Goal: Task Accomplishment & Management: Complete application form

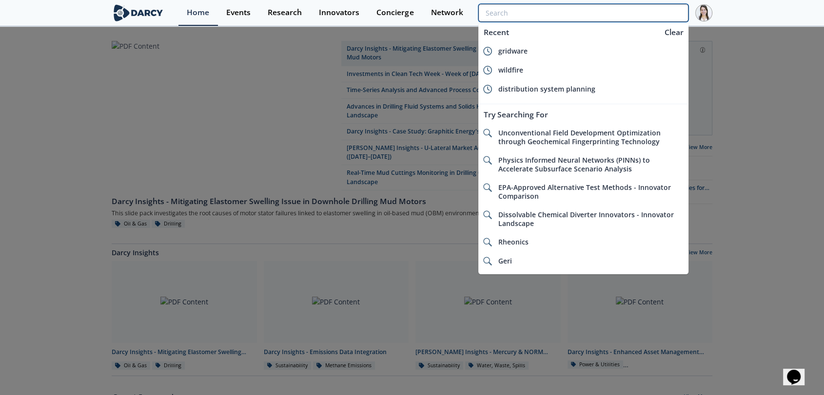
click at [649, 19] on input "search" at bounding box center [583, 13] width 210 height 18
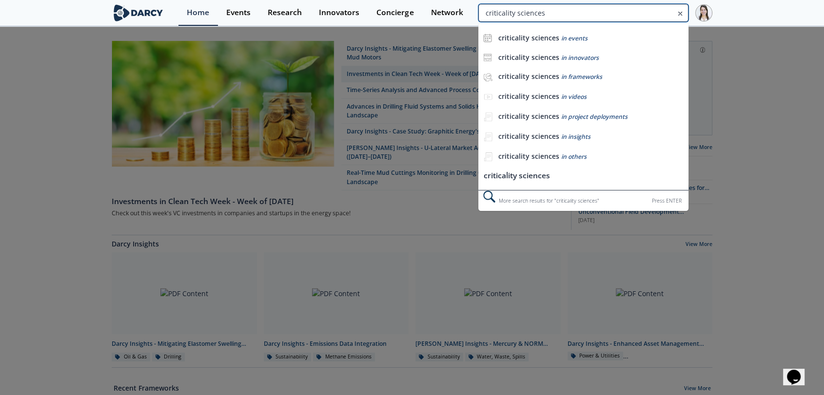
type input "criticality sciences"
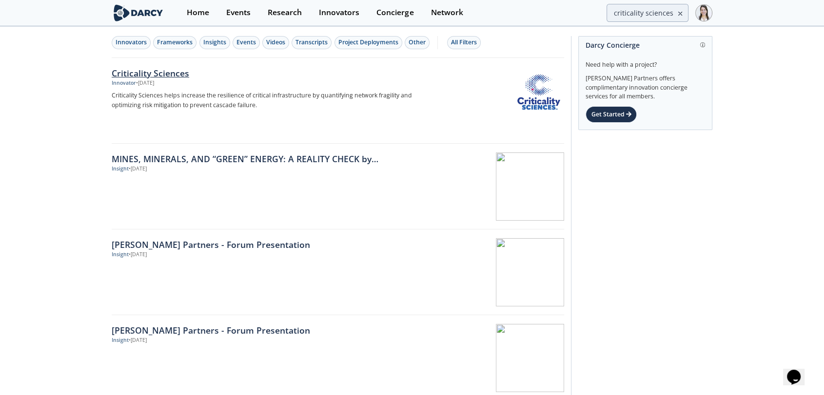
click at [528, 95] on img at bounding box center [539, 92] width 48 height 48
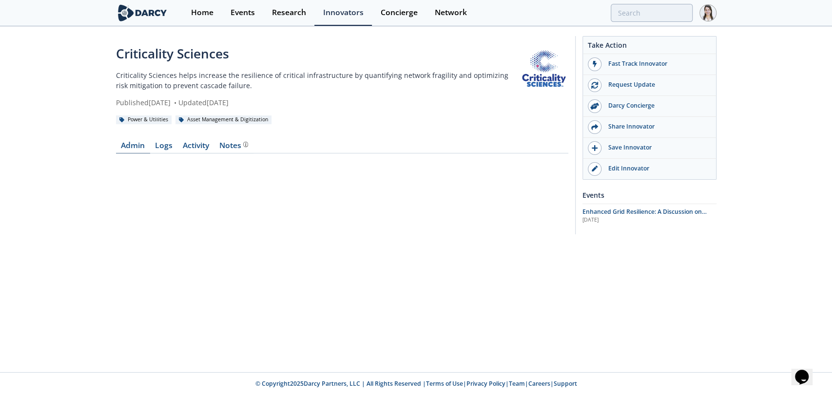
click at [142, 146] on link "Admin" at bounding box center [133, 148] width 34 height 12
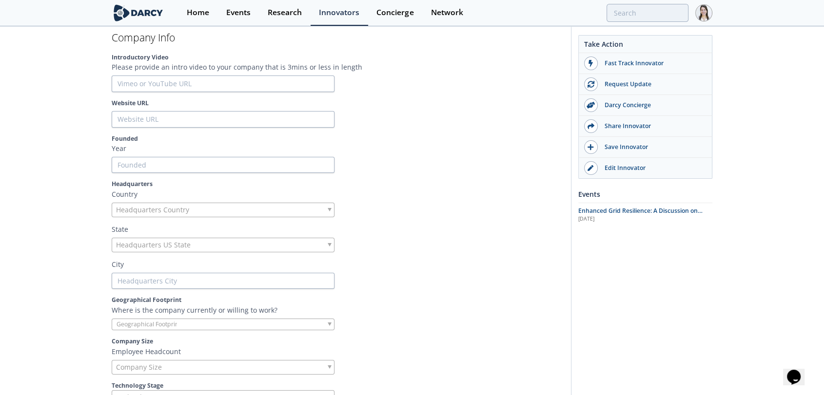
scroll to position [162, 0]
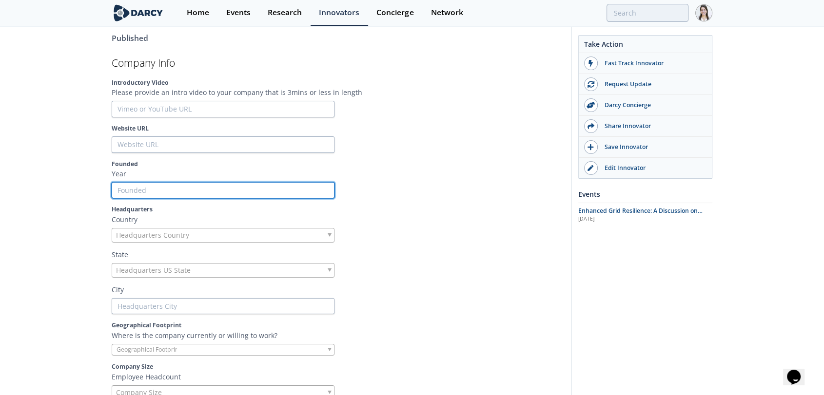
click at [139, 191] on input "Founded" at bounding box center [223, 190] width 223 height 17
paste input "2016"
type input "2016"
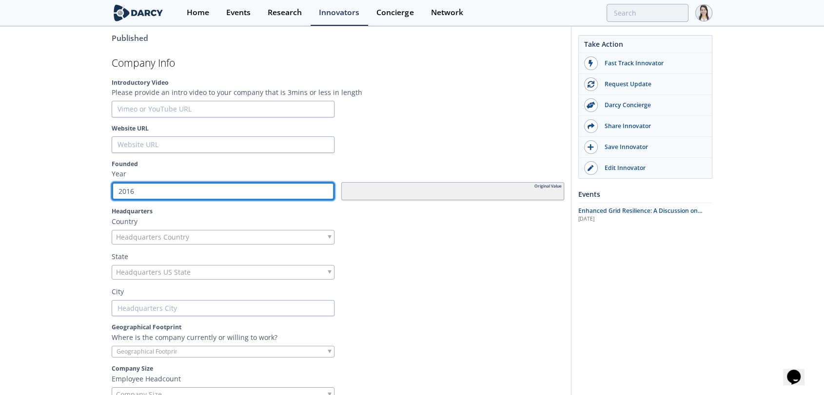
type input "2016"
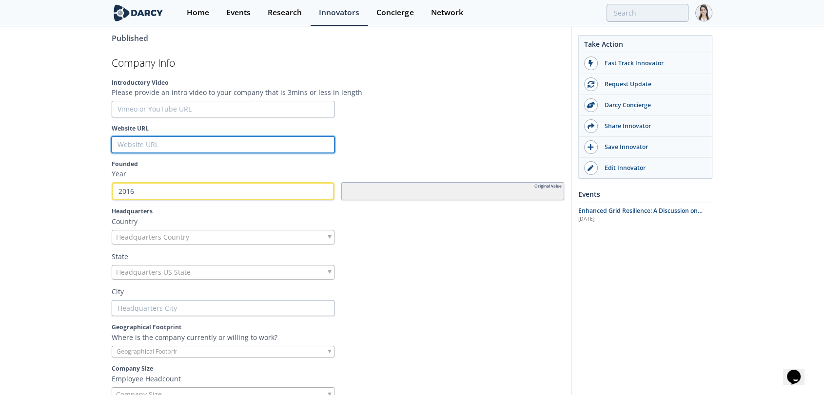
click at [152, 146] on input "Website URL" at bounding box center [223, 144] width 223 height 17
paste input "[URL][DOMAIN_NAME]"
type input "[URL][DOMAIN_NAME]"
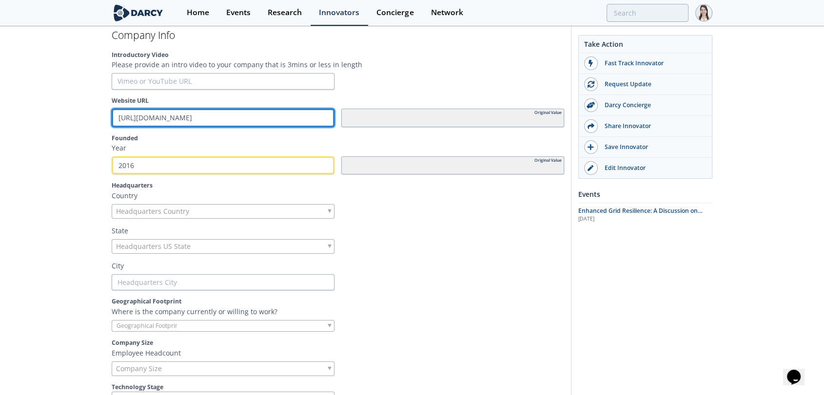
scroll to position [216, 0]
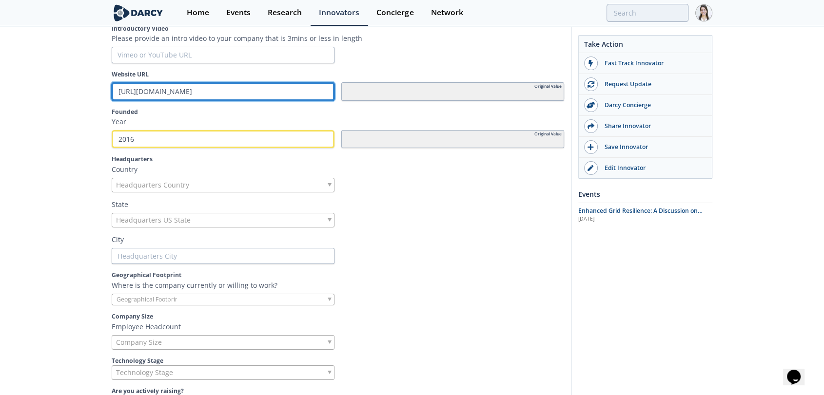
type input "[URL][DOMAIN_NAME]"
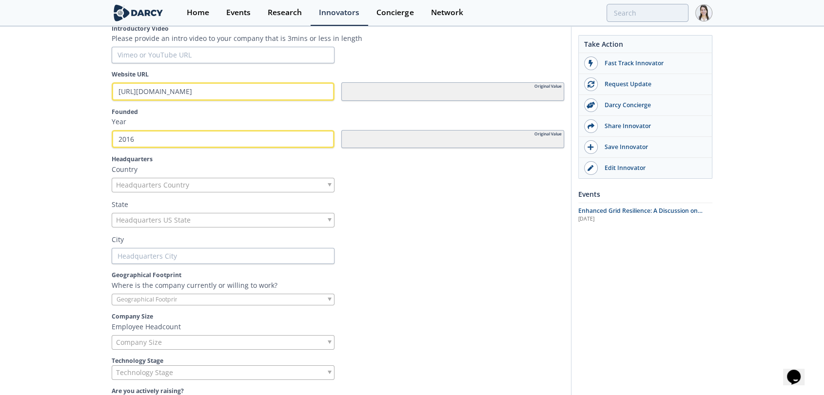
click at [149, 184] on span "Headquarters Country" at bounding box center [152, 185] width 73 height 14
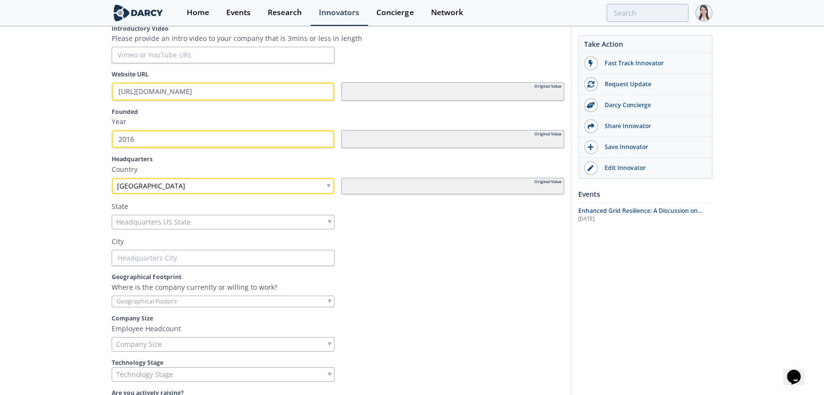
click at [150, 224] on span "Headquarters US State" at bounding box center [153, 222] width 75 height 14
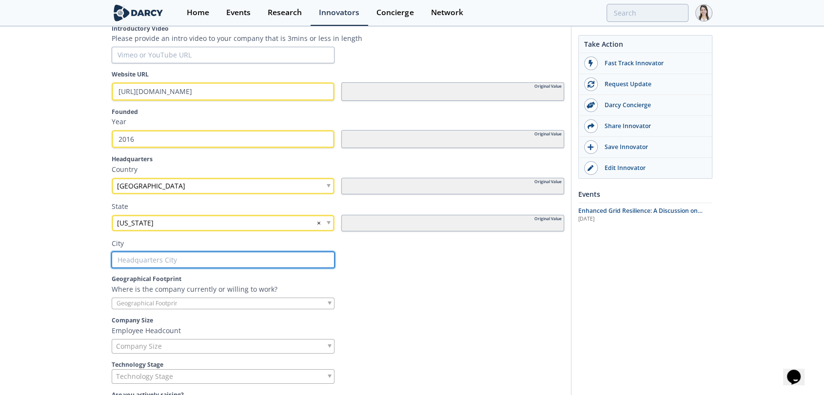
click at [195, 254] on input "text" at bounding box center [223, 260] width 223 height 17
paste input "[GEOGRAPHIC_DATA]"
type input "[GEOGRAPHIC_DATA]"
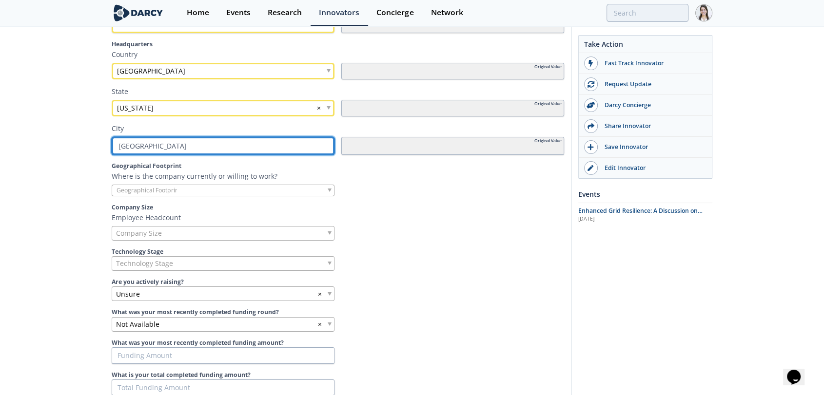
scroll to position [379, 0]
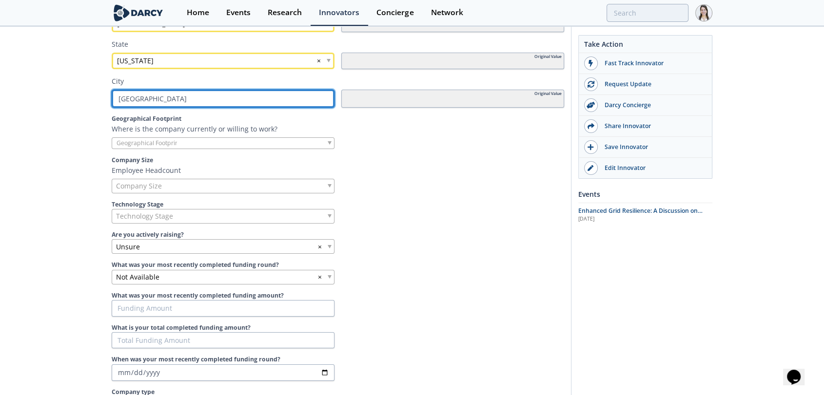
type input "[GEOGRAPHIC_DATA]"
click at [181, 143] on input "search" at bounding box center [149, 143] width 74 height 10
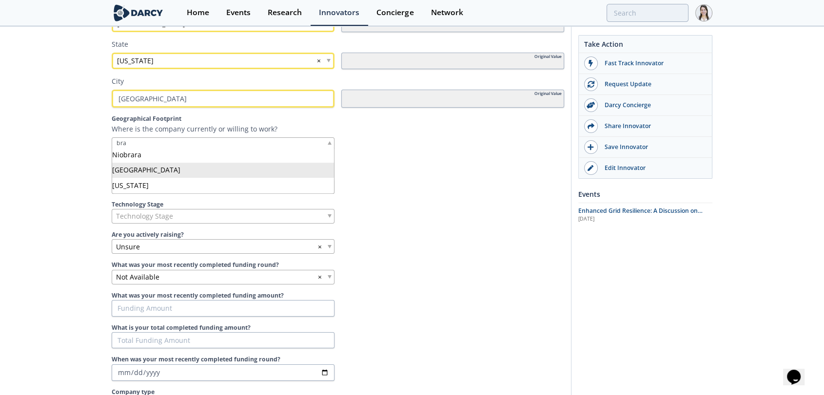
type input "bra"
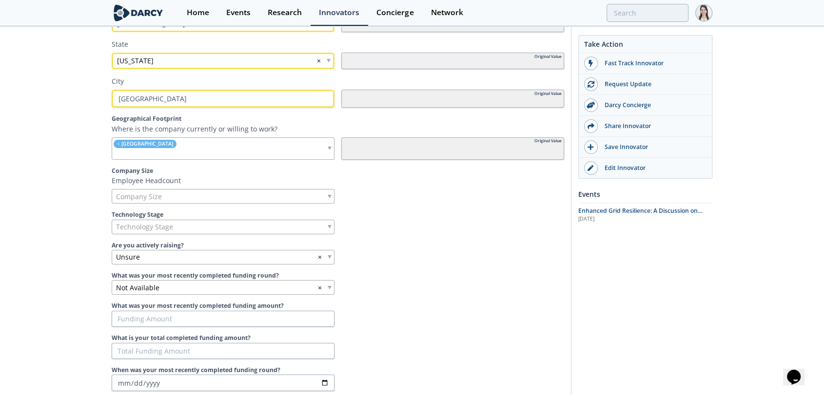
click at [180, 149] on input "search" at bounding box center [181, 154] width 139 height 10
type input "[GEOGRAPHIC_DATA]"
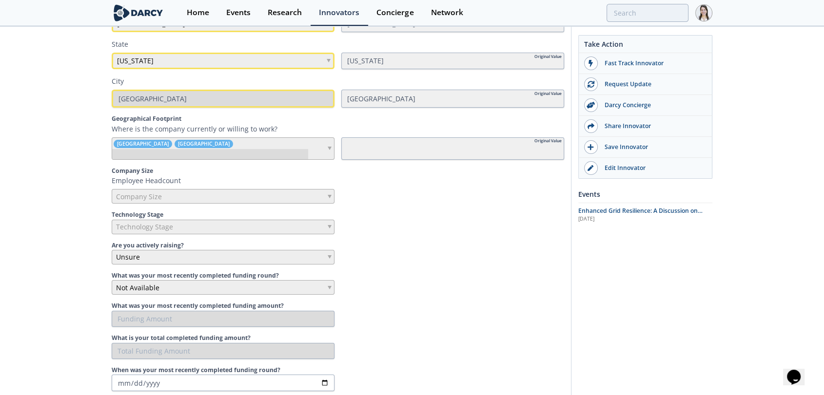
scroll to position [375, 0]
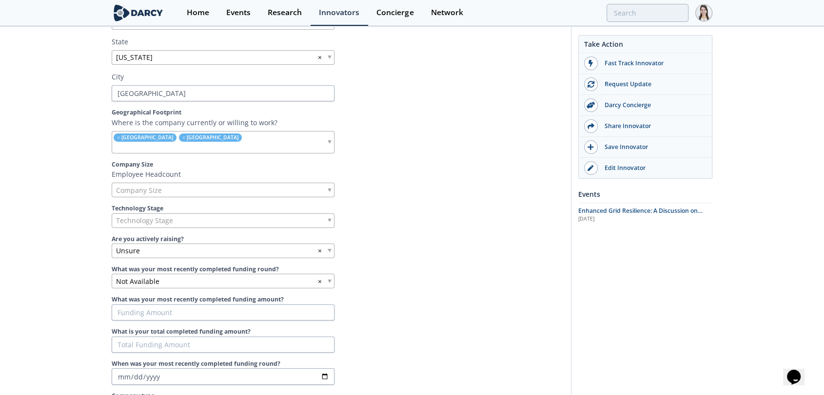
click at [137, 190] on span "Company Size" at bounding box center [139, 190] width 46 height 14
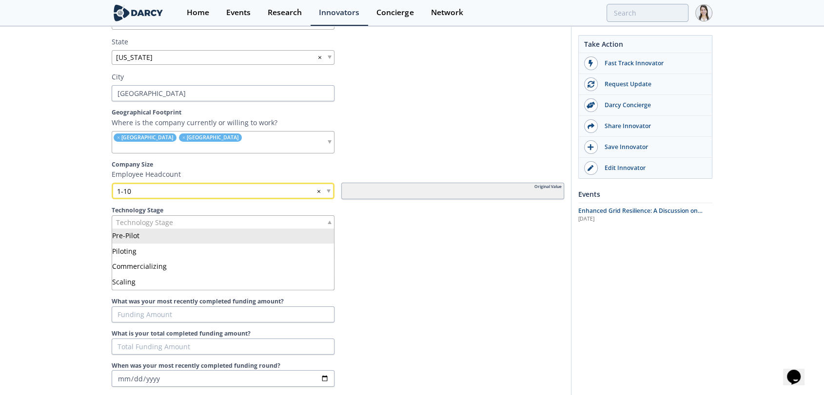
click at [164, 226] on span "Technology Stage" at bounding box center [144, 223] width 57 height 14
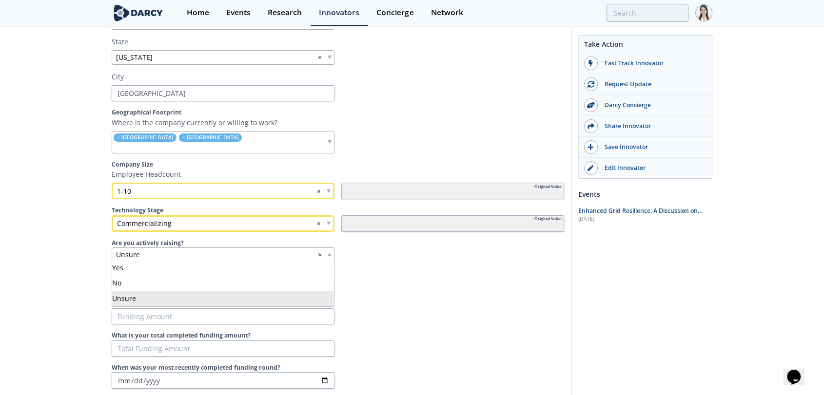
click at [121, 257] on span "Unsure" at bounding box center [128, 255] width 24 height 10
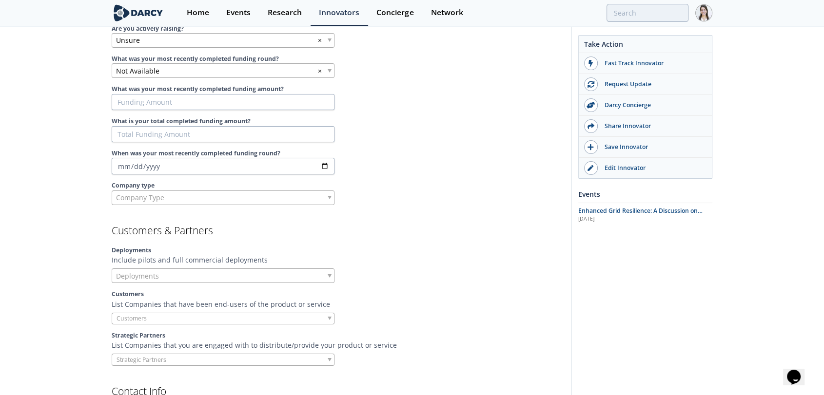
scroll to position [592, 0]
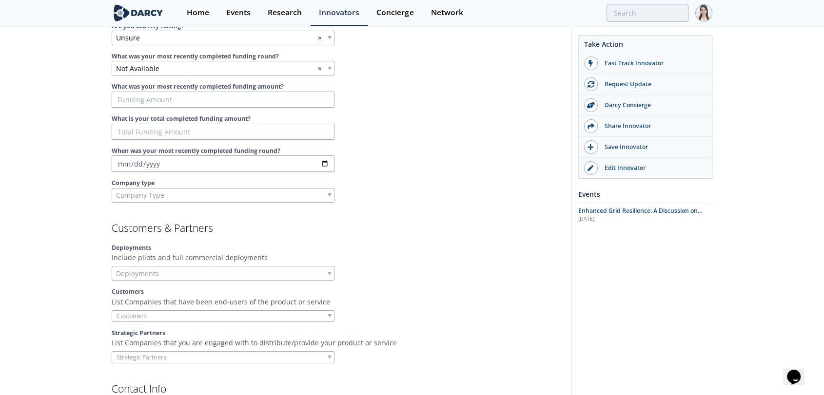
click at [213, 193] on div "Company Type" at bounding box center [223, 195] width 223 height 15
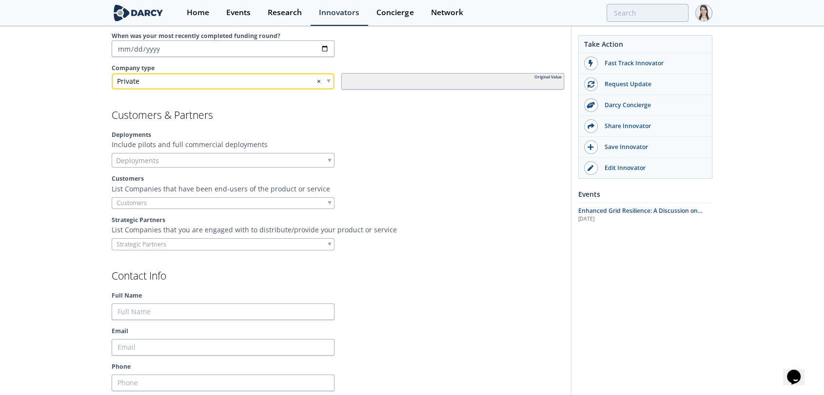
scroll to position [755, 0]
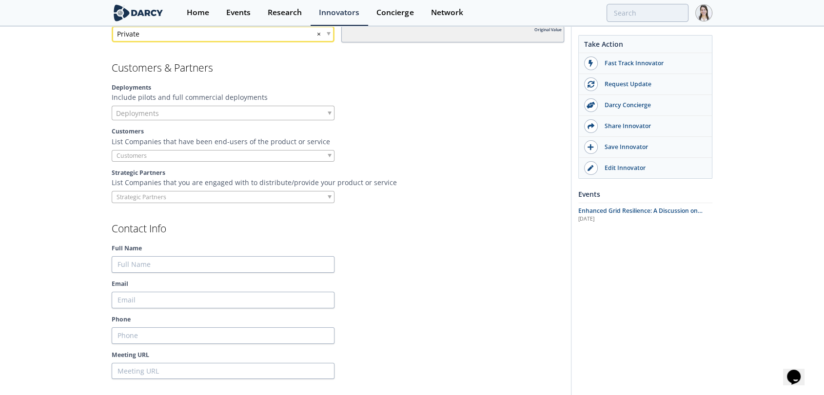
click at [172, 114] on div "Deployments" at bounding box center [223, 113] width 223 height 15
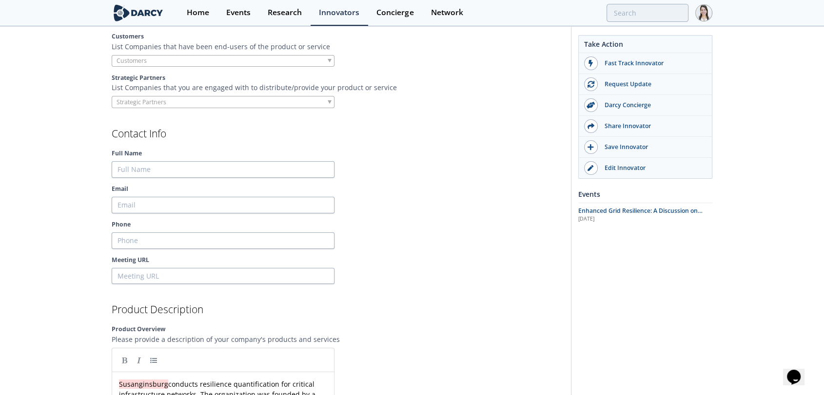
scroll to position [863, 0]
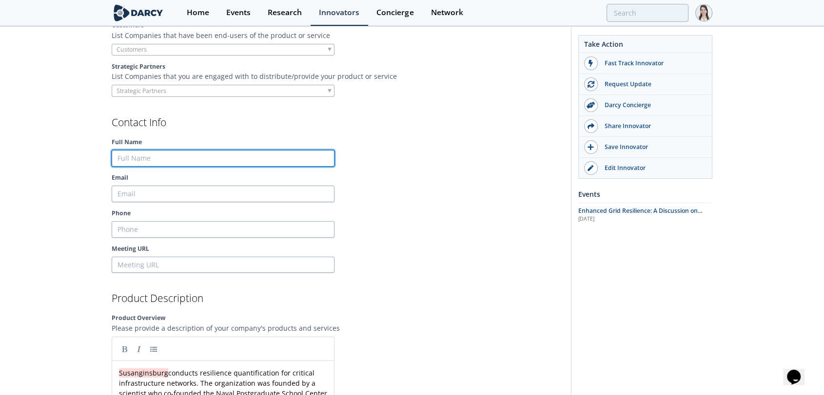
click at [185, 153] on input "Full Name" at bounding box center [223, 158] width 223 height 17
paste input "[PERSON_NAME]"
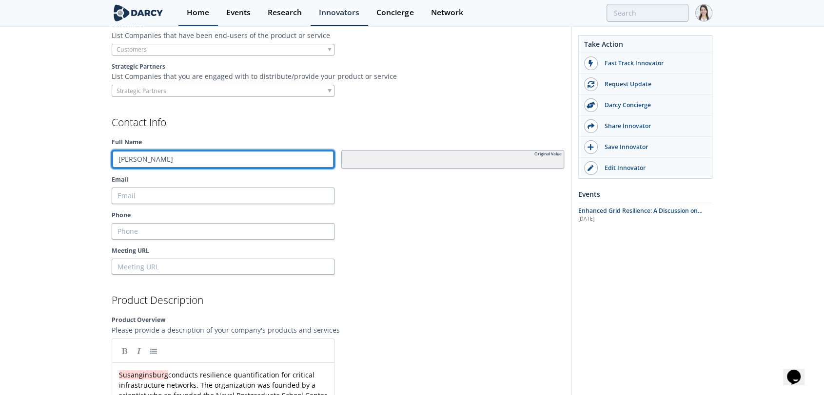
type input "[PERSON_NAME]"
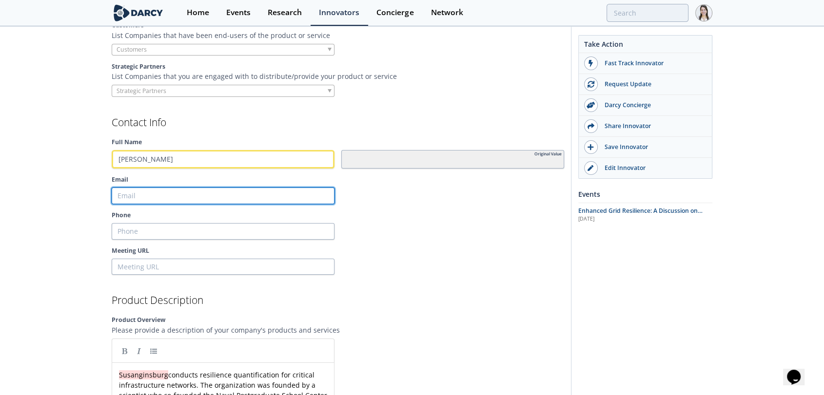
click at [186, 191] on input "Email" at bounding box center [223, 196] width 223 height 17
paste input "[PERSON_NAME][EMAIL_ADDRESS][DOMAIN_NAME]"
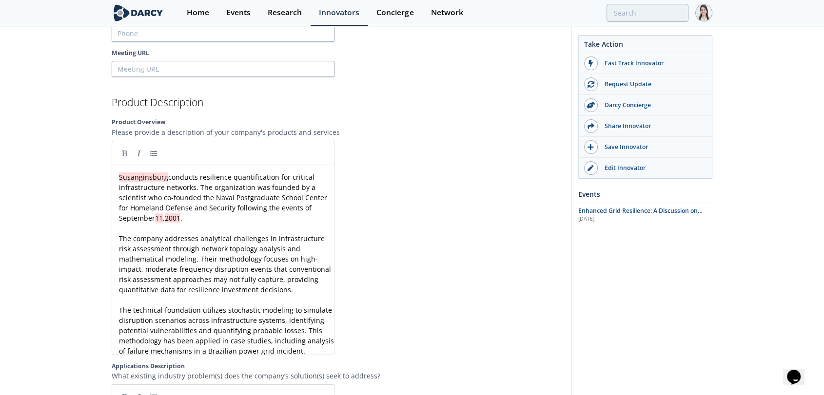
scroll to position [971, 0]
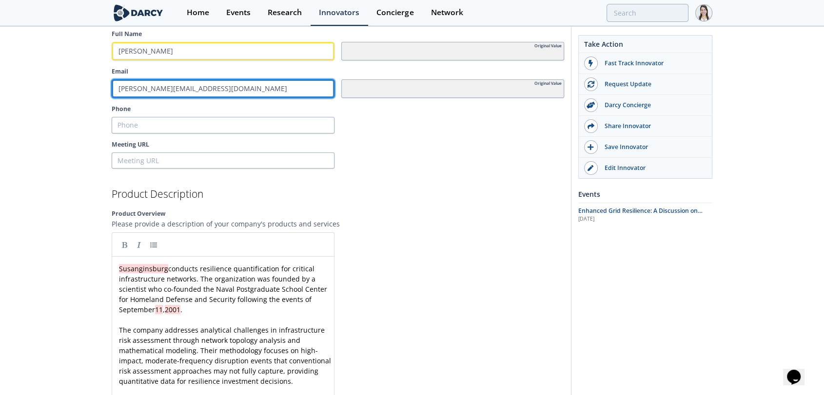
type input "[PERSON_NAME][EMAIL_ADDRESS][DOMAIN_NAME]"
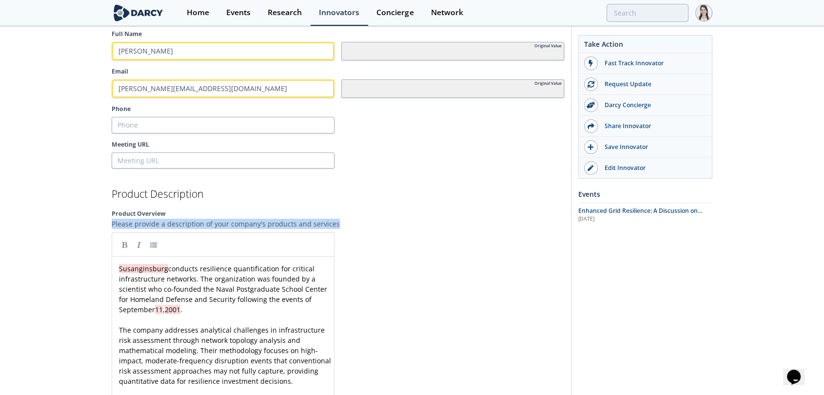
drag, startPoint x: 111, startPoint y: 219, endPoint x: 336, endPoint y: 218, distance: 225.2
click at [336, 219] on p "Please provide a description of your company's products and services" at bounding box center [338, 224] width 452 height 10
copy p "Please provide a description of your company's products and services"
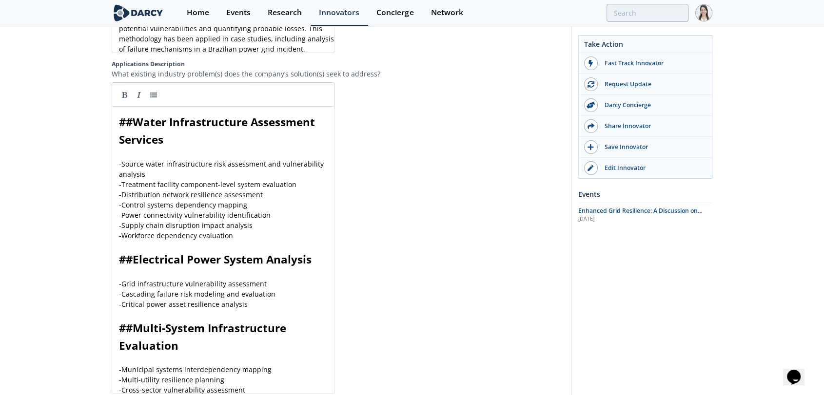
scroll to position [1296, 0]
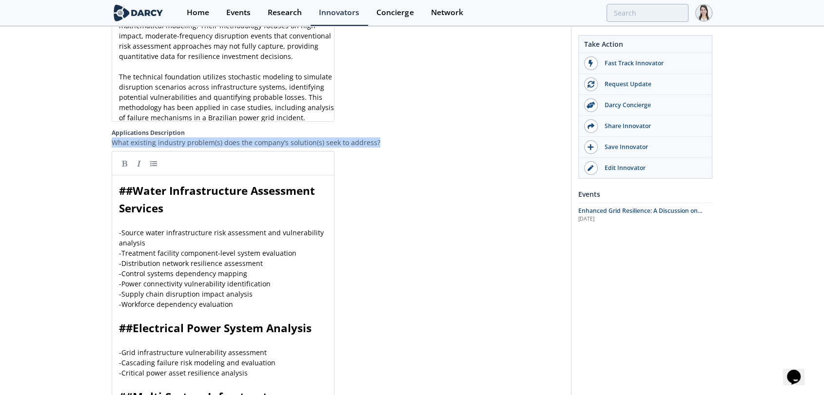
drag, startPoint x: 114, startPoint y: 143, endPoint x: 375, endPoint y: 144, distance: 260.8
click at [375, 144] on p "What existing industry problem(s) does the company’s solution(s) seek to addres…" at bounding box center [338, 142] width 452 height 10
copy p "What existing industry problem(s) does the company’s solution(s) seek to addres…"
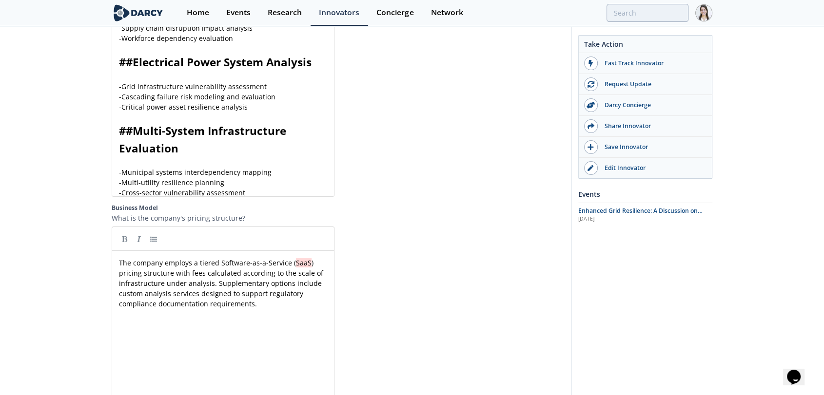
scroll to position [1621, 0]
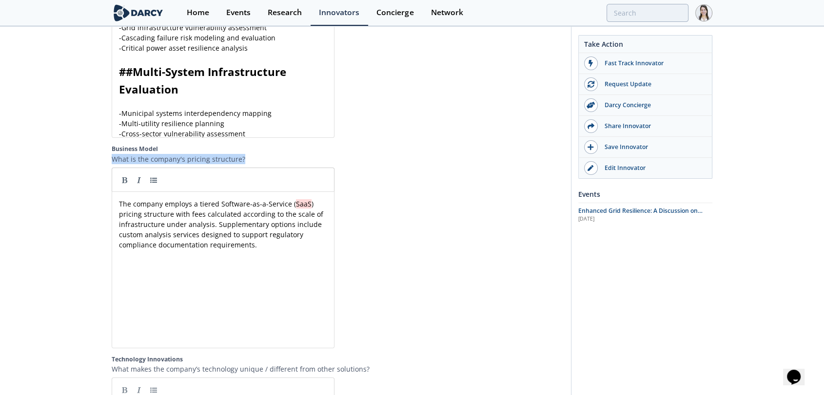
drag, startPoint x: 112, startPoint y: 171, endPoint x: 262, endPoint y: 189, distance: 151.2
click at [262, 189] on div "Business Model What is the company's pricing structure? xxxxxxxxxx The company …" at bounding box center [338, 246] width 452 height 203
copy div "What is the company's pricing structure?"
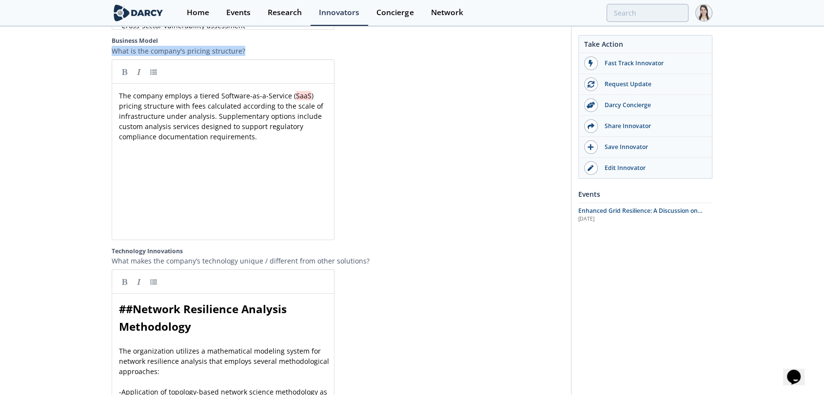
scroll to position [1784, 0]
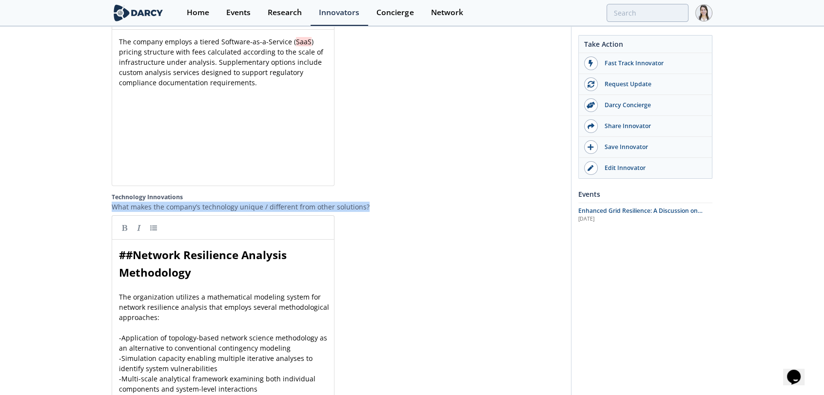
drag, startPoint x: 113, startPoint y: 220, endPoint x: 370, endPoint y: 221, distance: 256.9
click at [370, 212] on p "What makes the company’s technology unique / different from other solutions?" at bounding box center [338, 207] width 452 height 10
copy p "What makes the company’s technology unique / different from other solutions?"
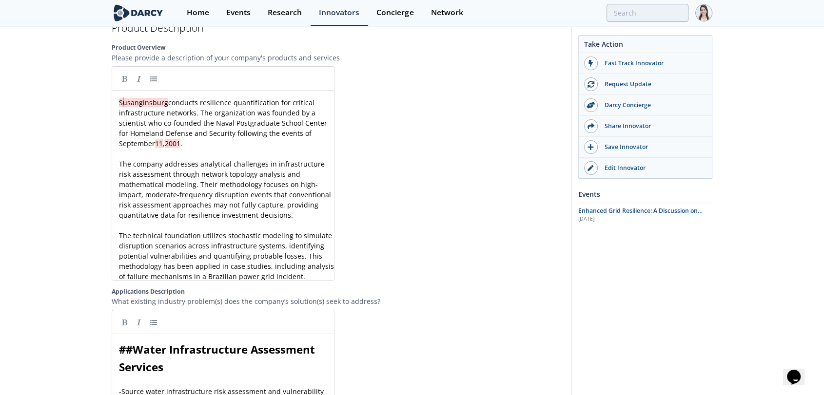
scroll to position [3, 0]
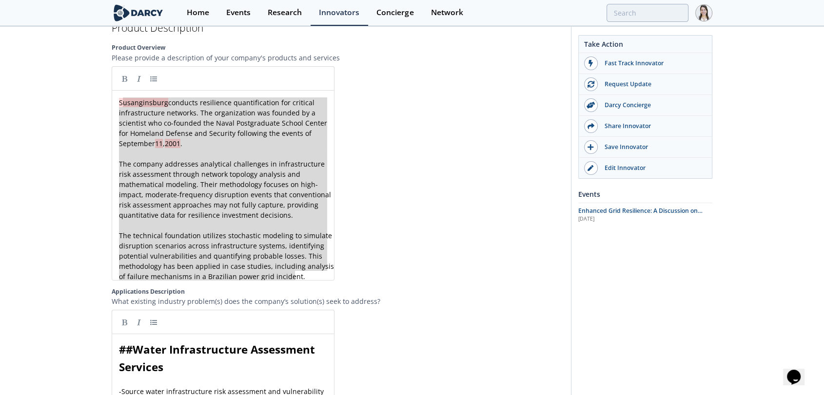
type textarea "usanginsburg conducts resilience quantification for critical infrastructure net…"
paste textarea
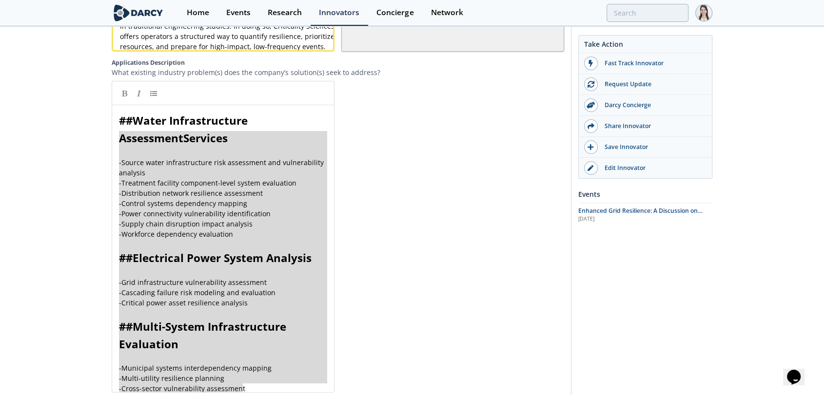
scroll to position [1533, 0]
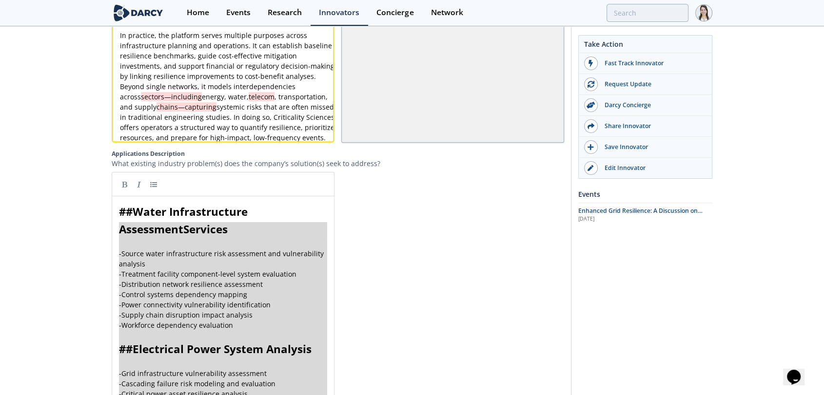
type textarea "## Water Infrastructure Assessment Services - Source water infrastructure risk …"
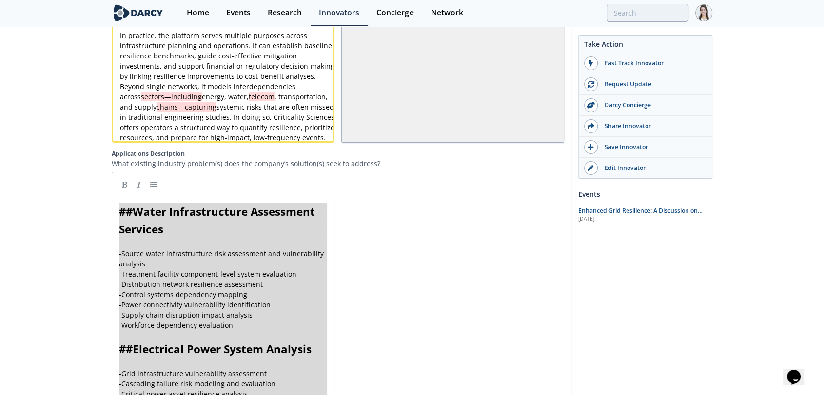
drag, startPoint x: 263, startPoint y: 247, endPoint x: 94, endPoint y: 173, distance: 184.9
paste textarea
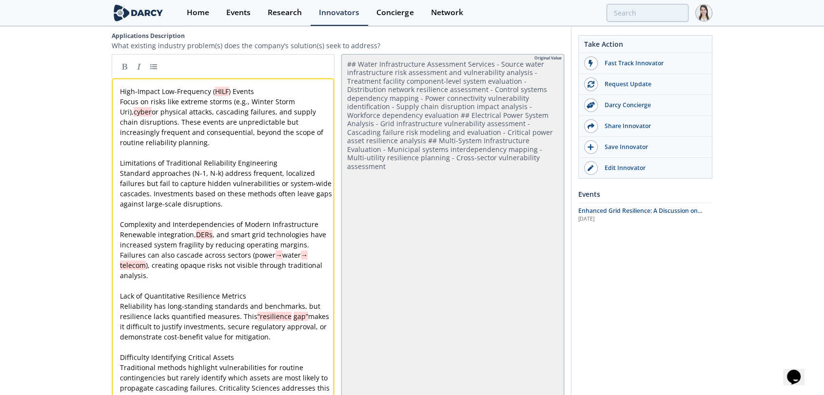
scroll to position [1659, 0]
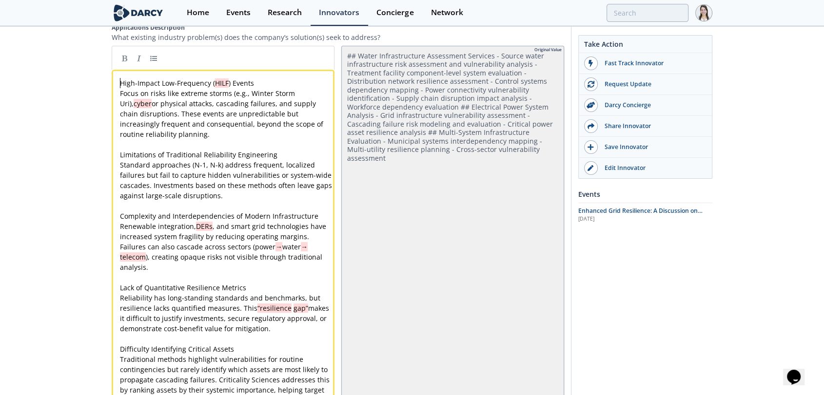
click at [119, 78] on pre "High-Impact Low-Frequency ( HILF ) Events" at bounding box center [227, 83] width 218 height 10
click at [153, 51] on link at bounding box center [153, 58] width 15 height 15
type textarea "High-Impact Low-Frequency (HILF) Events"
drag, startPoint x: 257, startPoint y: 65, endPoint x: 159, endPoint y: 67, distance: 98.5
click at [124, 51] on link at bounding box center [124, 58] width 15 height 15
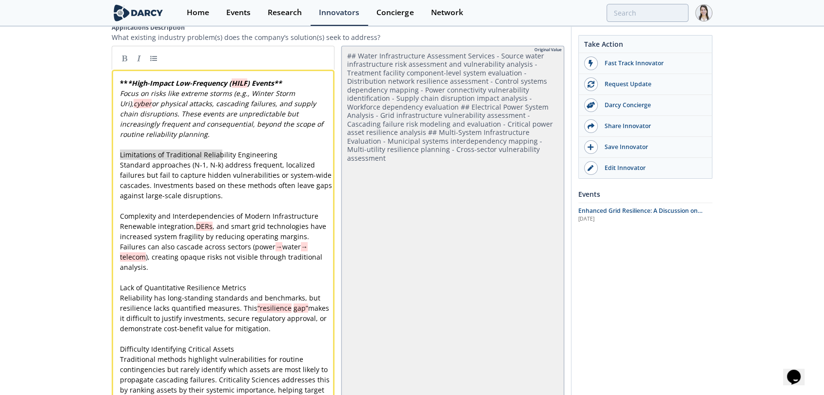
type textarea "Limitations of Traditional Reliability Engineering"
drag, startPoint x: 121, startPoint y: 138, endPoint x: 230, endPoint y: 135, distance: 108.8
click at [156, 51] on link at bounding box center [153, 58] width 15 height 15
click at [124, 51] on link at bounding box center [124, 58] width 15 height 15
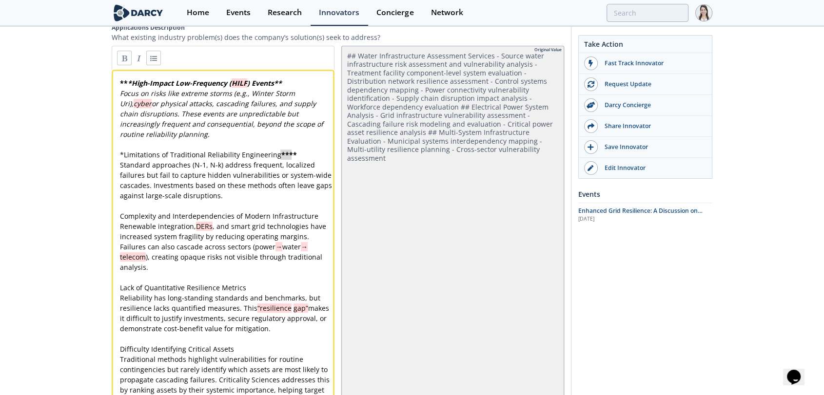
type textarea "****"
drag, startPoint x: 298, startPoint y: 138, endPoint x: 278, endPoint y: 138, distance: 20.0
type textarea "* Limitations of Traditional Reliability Engineering"
drag, startPoint x: 281, startPoint y: 138, endPoint x: 117, endPoint y: 138, distance: 163.3
click at [121, 51] on link at bounding box center [124, 58] width 15 height 15
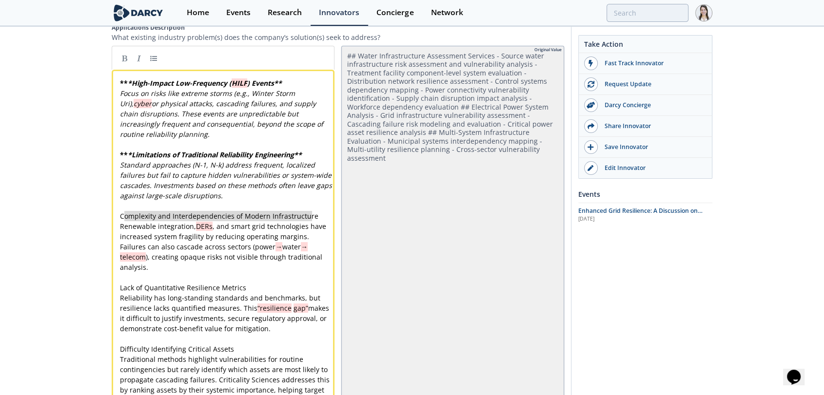
type textarea "Complexity and Interdependencies of Modern Infrastructure"
drag, startPoint x: 314, startPoint y: 200, endPoint x: 118, endPoint y: 197, distance: 196.0
click at [155, 51] on link at bounding box center [153, 58] width 15 height 15
click at [125, 51] on link at bounding box center [124, 58] width 15 height 15
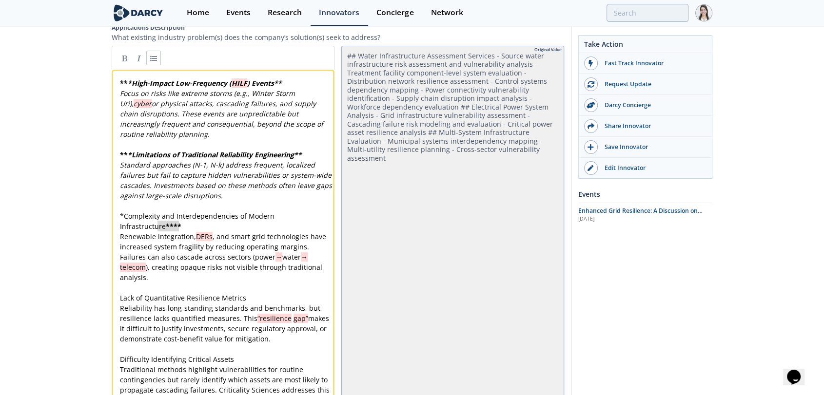
type textarea "****"
drag, startPoint x: 180, startPoint y: 211, endPoint x: 165, endPoint y: 208, distance: 14.9
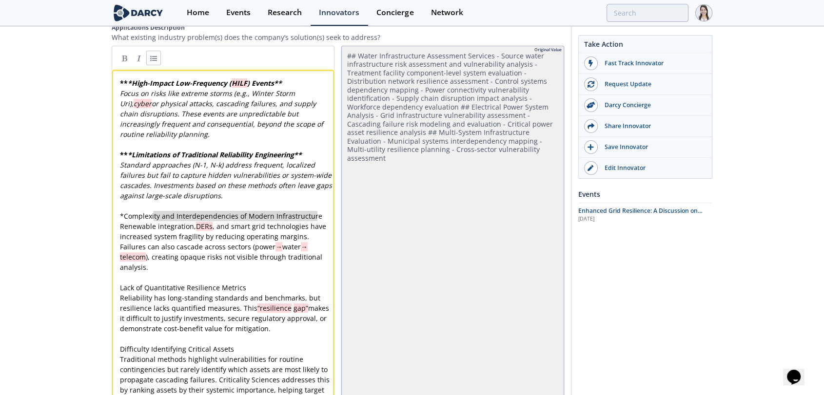
type textarea "* Complexity and Interdependencies of Modern Infrastructure"
drag, startPoint x: 324, startPoint y: 197, endPoint x: 112, endPoint y: 202, distance: 211.6
click at [126, 51] on link at bounding box center [124, 58] width 15 height 15
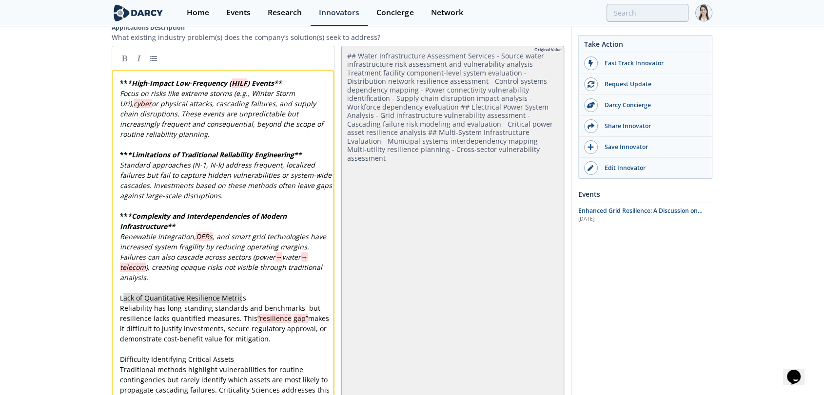
type textarea "Lack of Quantitative Resilience Metrics"
drag, startPoint x: 242, startPoint y: 281, endPoint x: 121, endPoint y: 286, distance: 120.5
click at [154, 51] on link at bounding box center [153, 58] width 15 height 15
click at [123, 51] on link at bounding box center [124, 58] width 15 height 15
type textarea "* Lack of Quantitative Resilience Metrics"
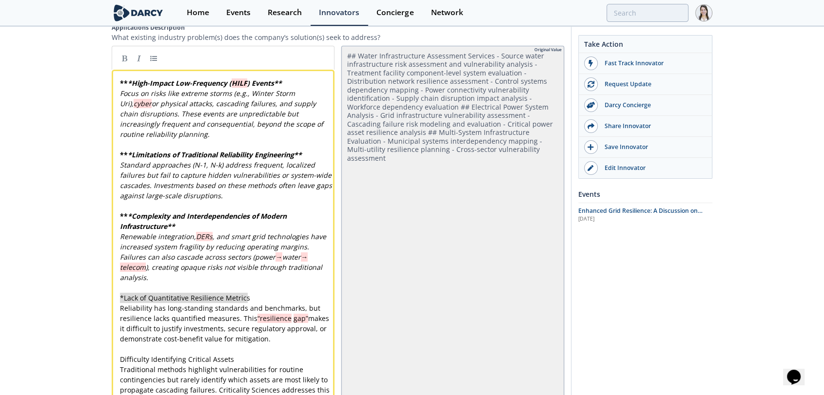
drag, startPoint x: 259, startPoint y: 277, endPoint x: 122, endPoint y: 276, distance: 137.5
click at [127, 51] on link at bounding box center [124, 58] width 15 height 15
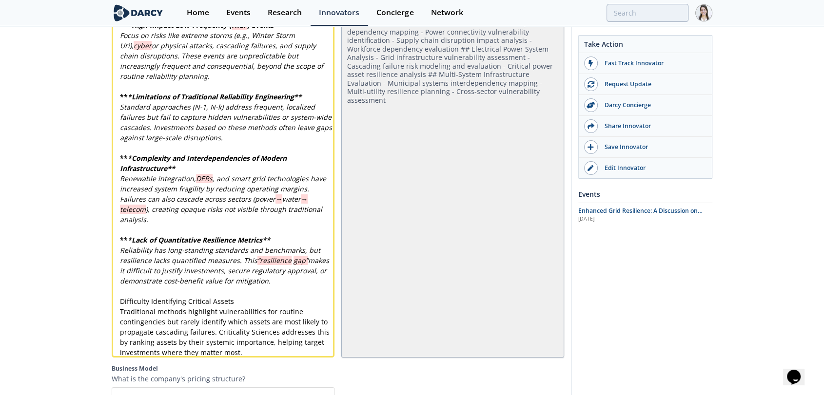
scroll to position [1767, 0]
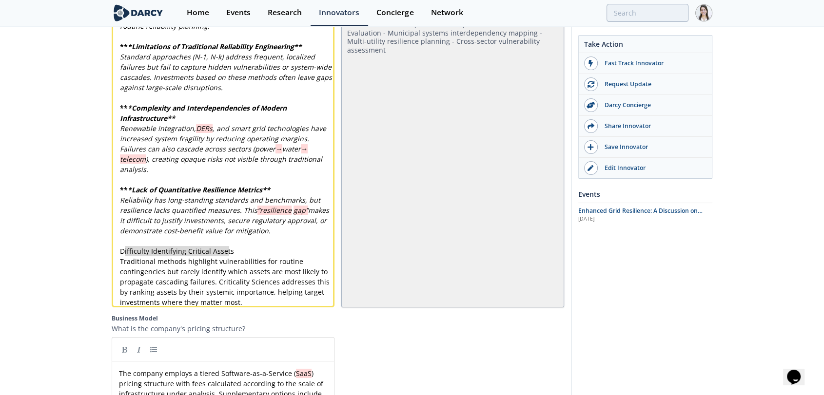
type textarea "Difficulty Identifying Critical Assets"
drag, startPoint x: 230, startPoint y: 235, endPoint x: 116, endPoint y: 233, distance: 113.6
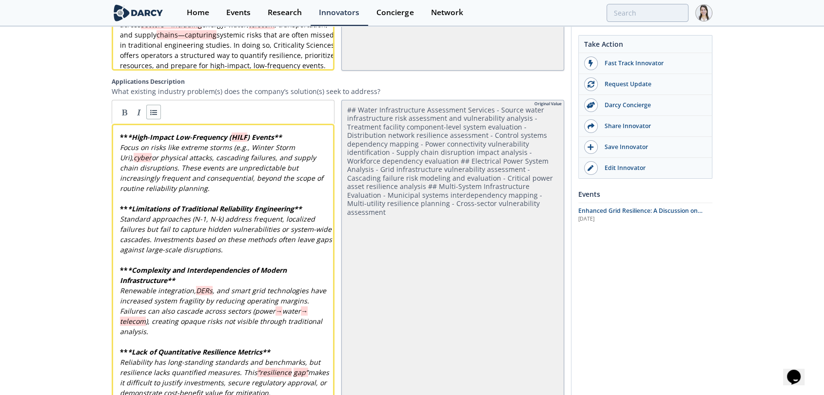
click at [152, 105] on link at bounding box center [153, 112] width 15 height 15
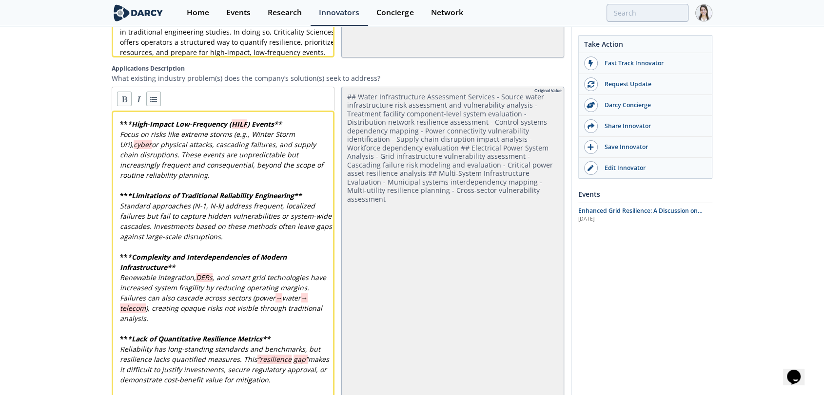
click at [120, 92] on link at bounding box center [124, 99] width 15 height 15
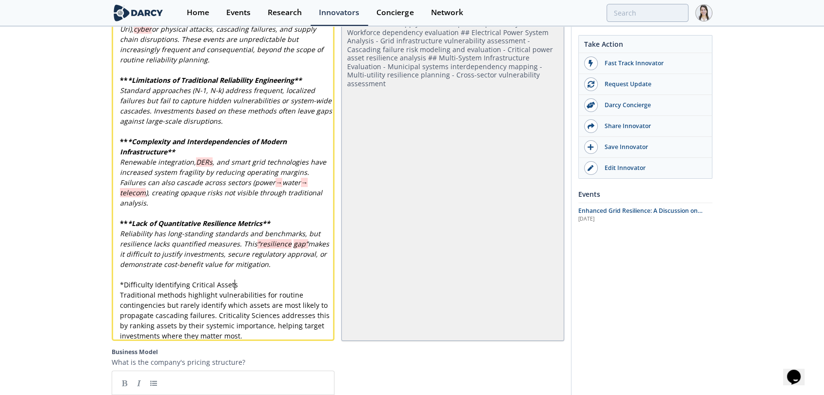
scroll to position [1714, 0]
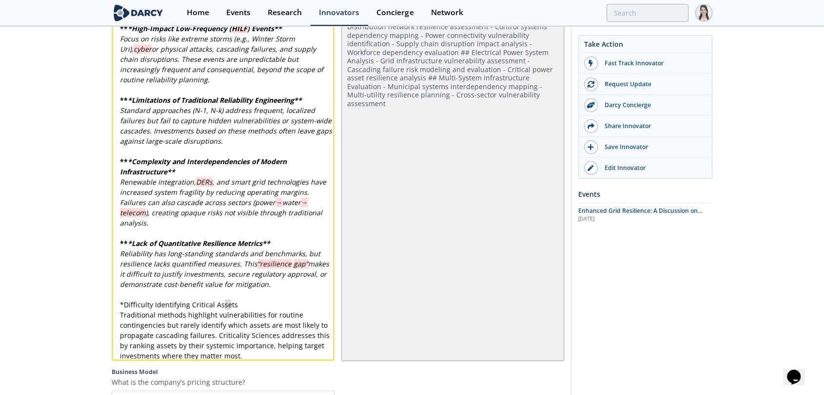
type textarea "tical Asset"
type textarea "* Difficulty Identifying Critical Assets"
drag, startPoint x: 253, startPoint y: 289, endPoint x: 118, endPoint y: 286, distance: 135.5
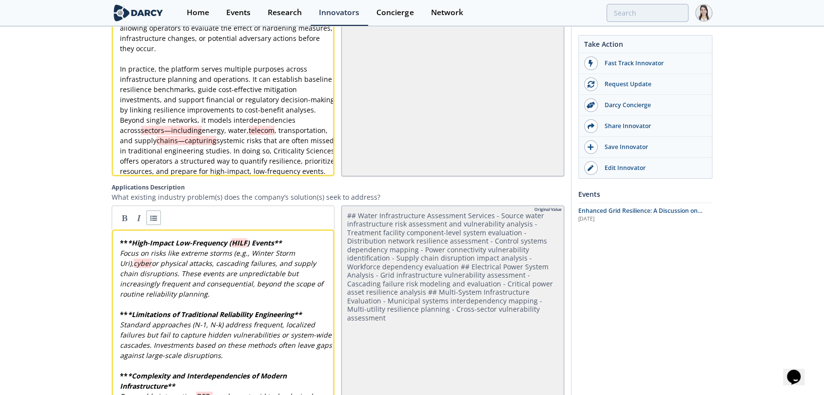
scroll to position [1497, 0]
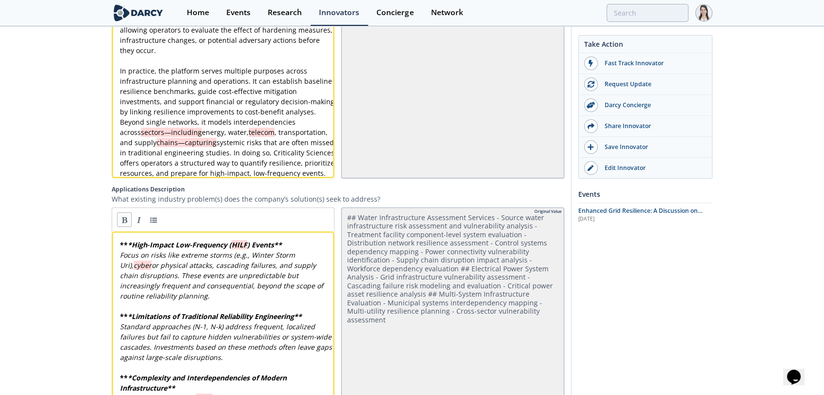
click at [128, 213] on link at bounding box center [124, 220] width 15 height 15
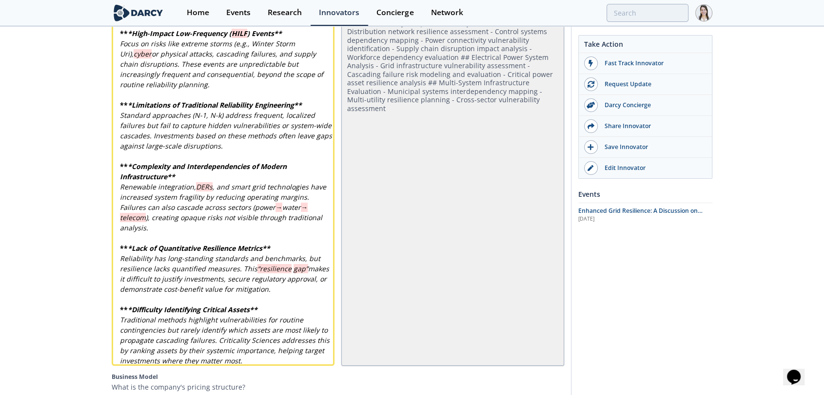
scroll to position [1889, 0]
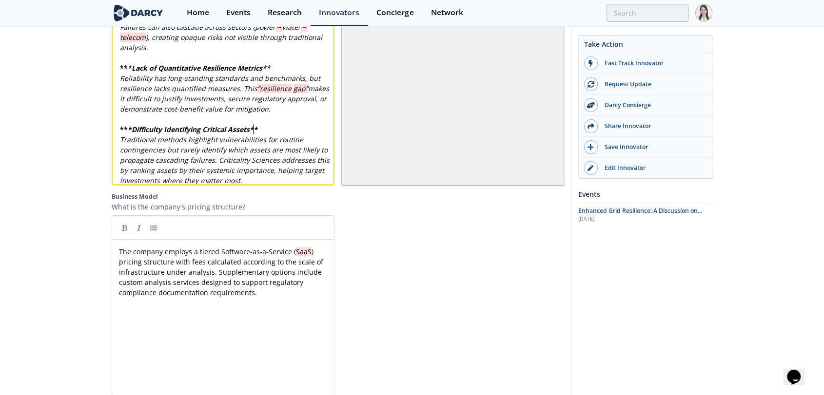
click at [285, 284] on pre "The company employs a tiered Software-as-a-Service ( SaaS ) pricing structure w…" at bounding box center [227, 272] width 220 height 51
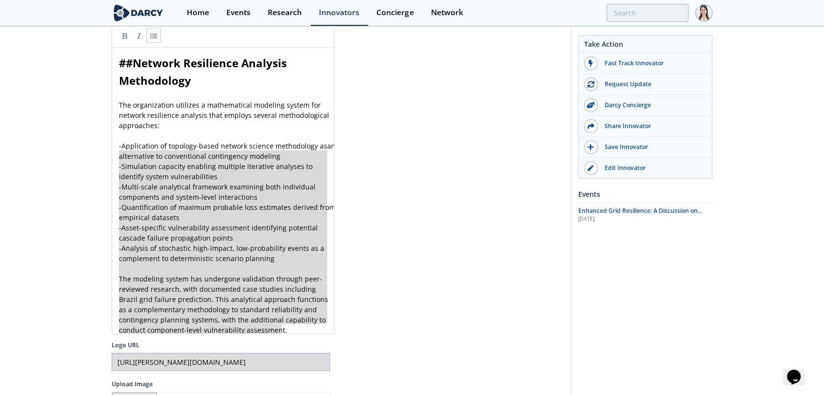
scroll to position [2222, 0]
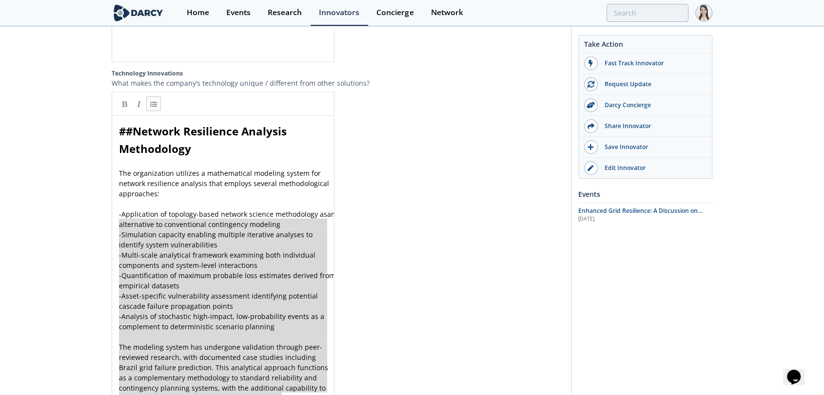
type textarea "-"
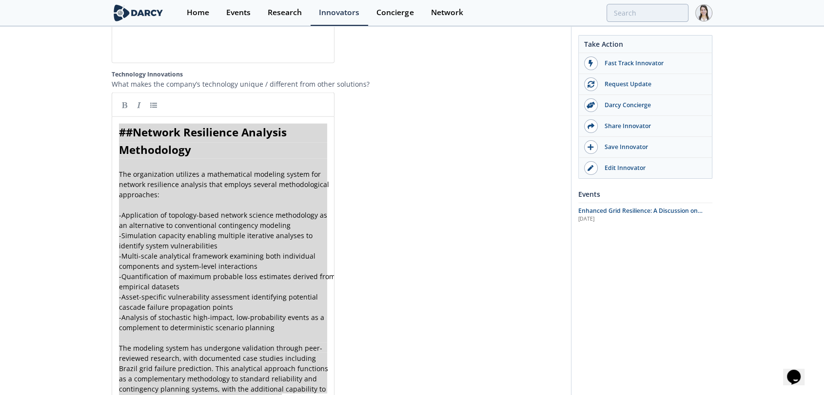
drag, startPoint x: 285, startPoint y: 183, endPoint x: 113, endPoint y: 129, distance: 180.5
paste textarea
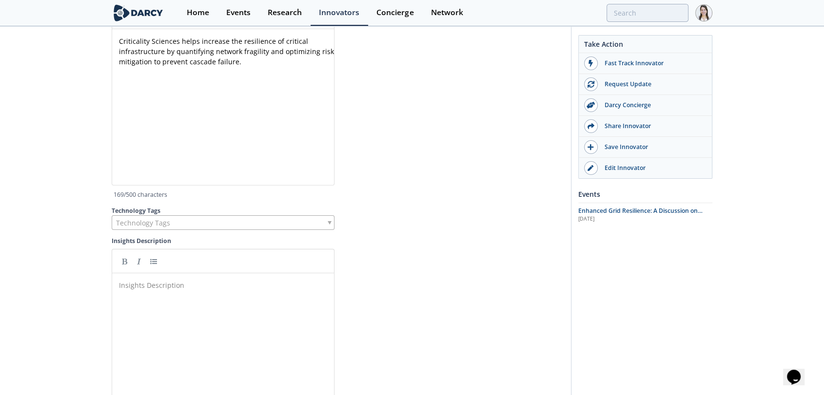
scroll to position [3168, 0]
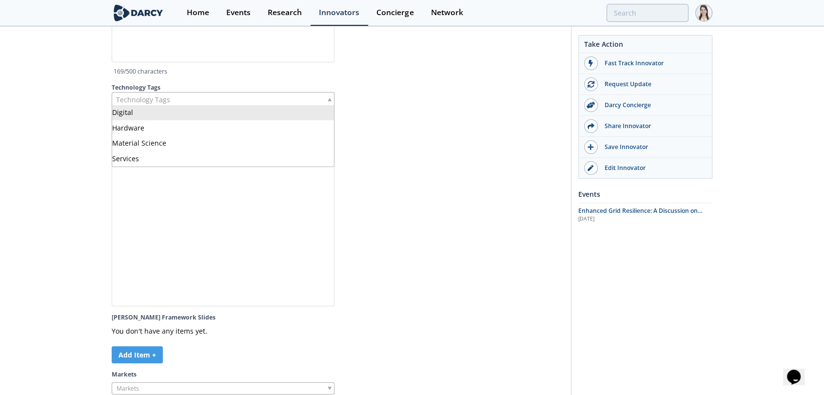
click at [259, 98] on div "Technology Tags" at bounding box center [223, 99] width 223 height 15
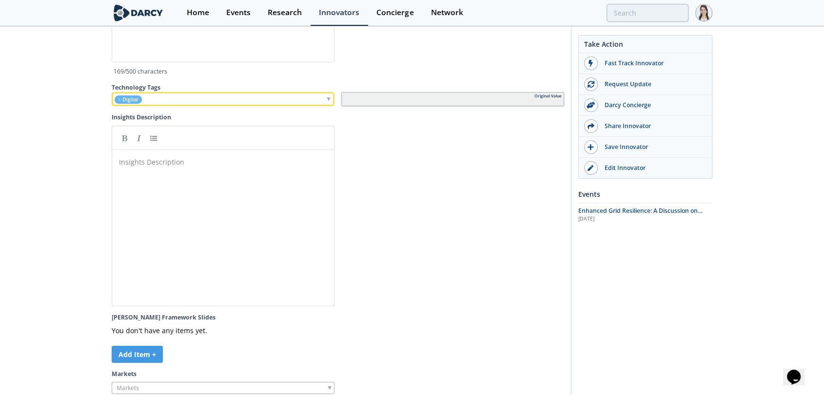
click at [183, 102] on div "× Digital" at bounding box center [223, 99] width 223 height 14
click at [190, 102] on div "× Digital × Services" at bounding box center [223, 99] width 223 height 14
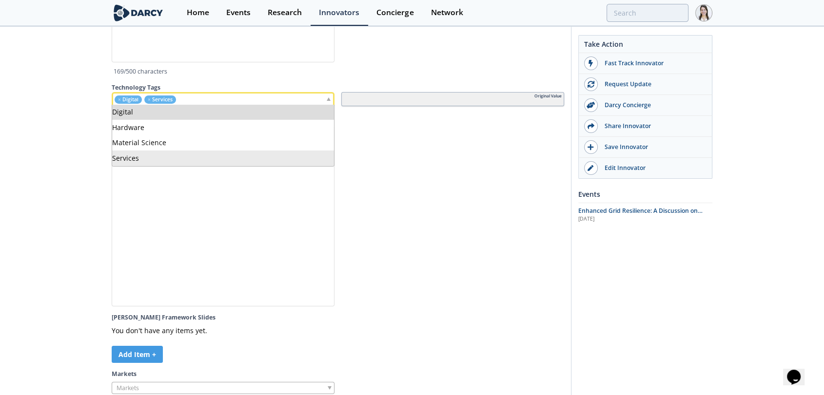
click at [454, 160] on div at bounding box center [452, 216] width 223 height 181
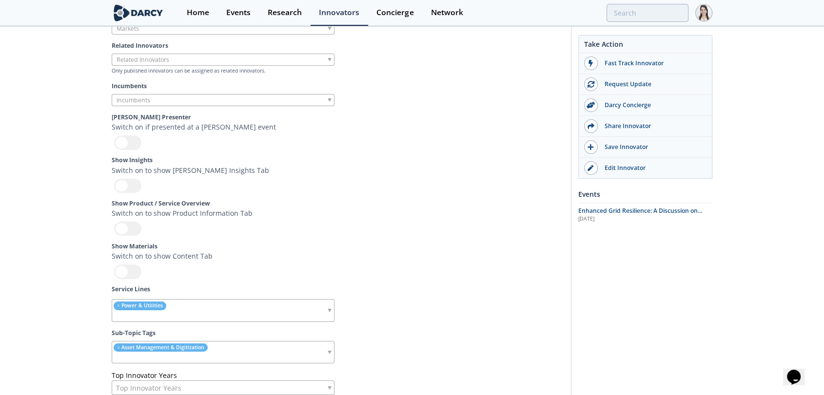
scroll to position [3610, 0]
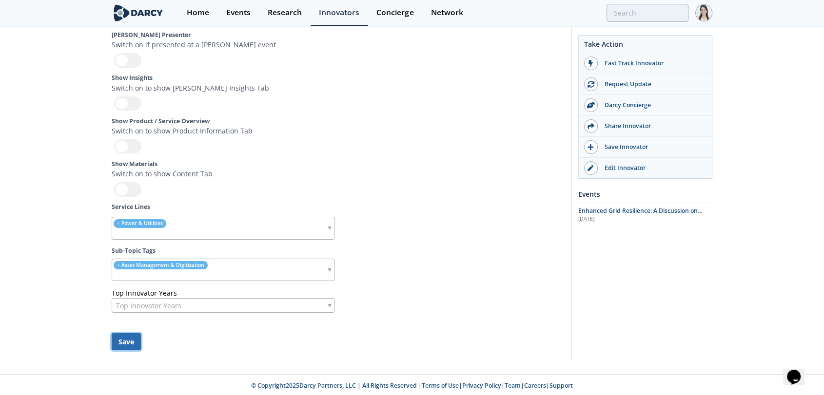
click at [112, 341] on button "Save" at bounding box center [126, 341] width 29 height 17
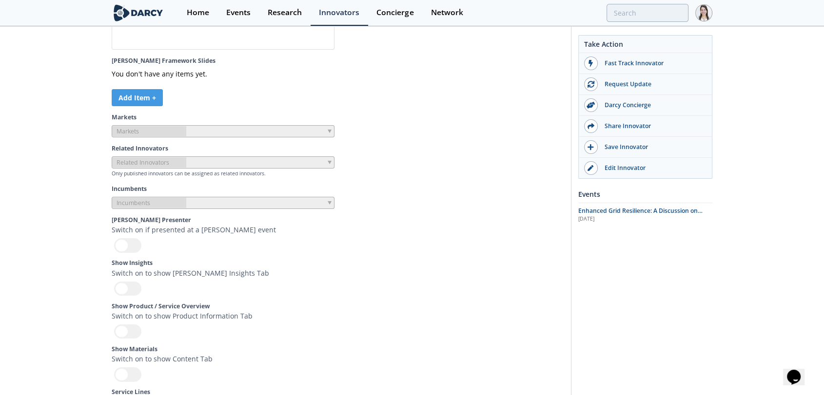
scroll to position [3365, 0]
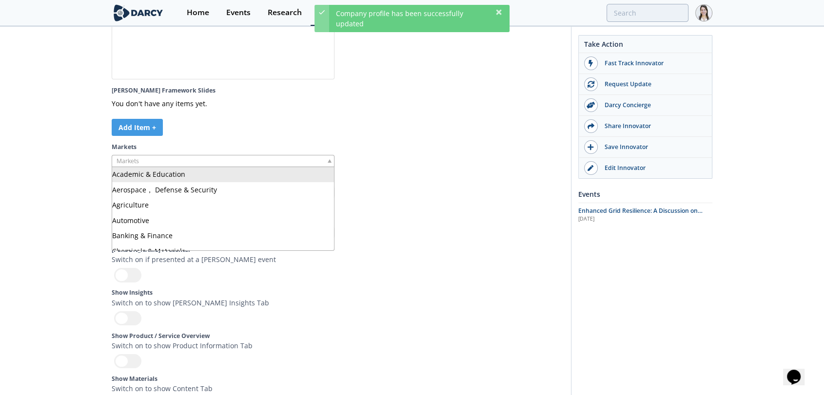
click at [232, 159] on div at bounding box center [223, 161] width 223 height 12
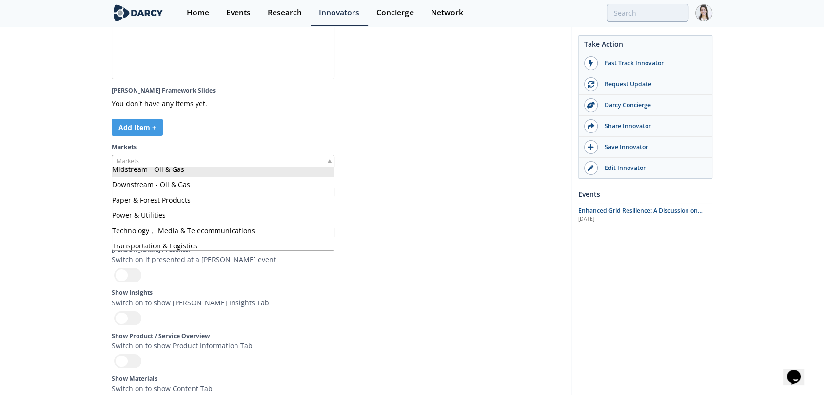
scroll to position [238, 0]
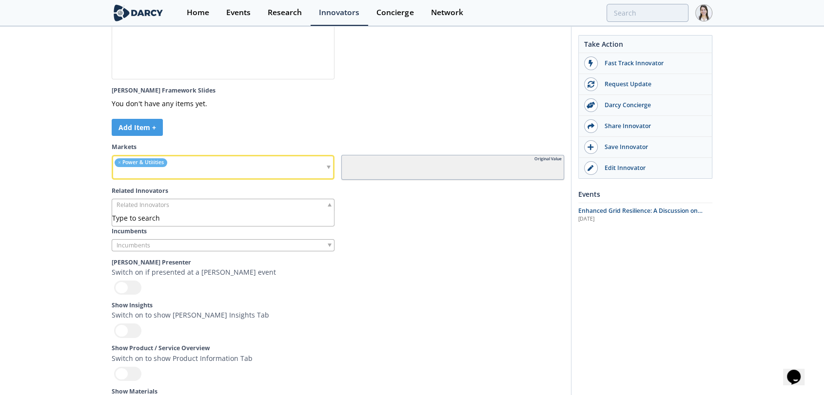
click at [143, 205] on input "search" at bounding box center [149, 205] width 74 height 10
type input "jupiter"
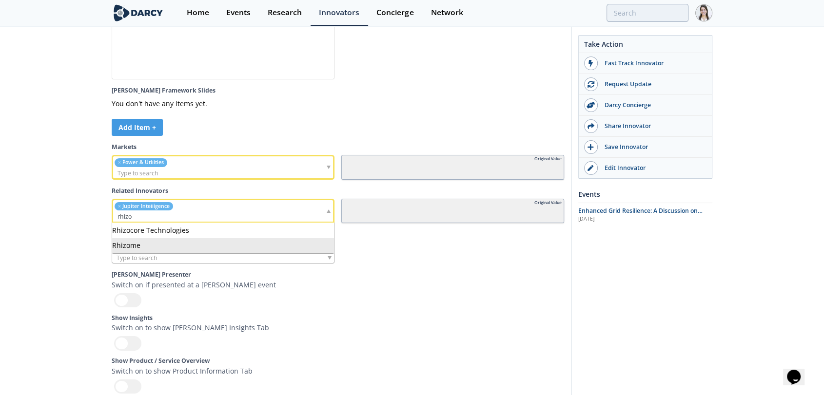
type input "rhizo"
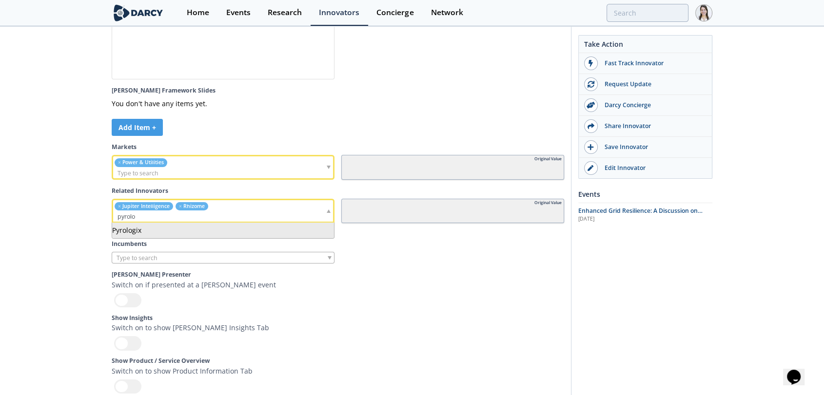
type input "pyrolo"
click at [304, 212] on input "search" at bounding box center [215, 217] width 205 height 10
type input "i"
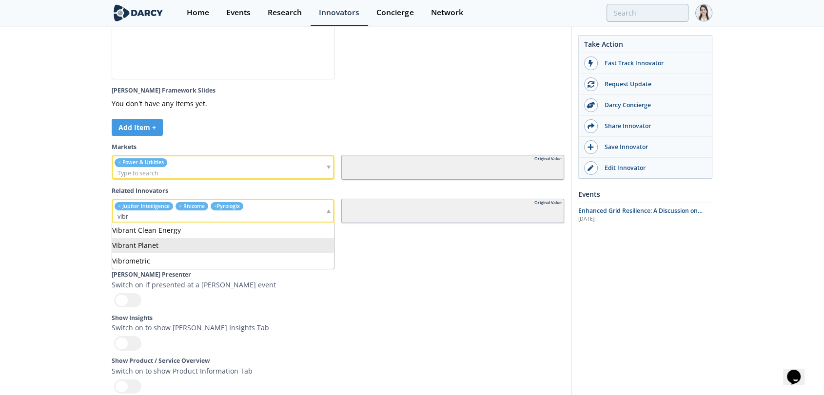
type input "vibr"
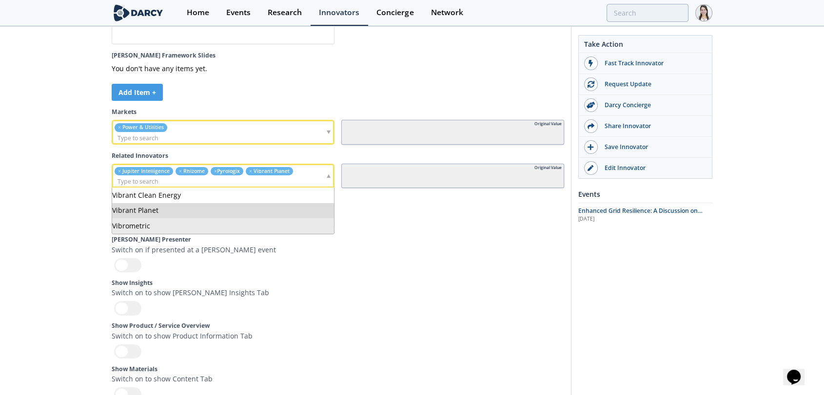
scroll to position [3420, 0]
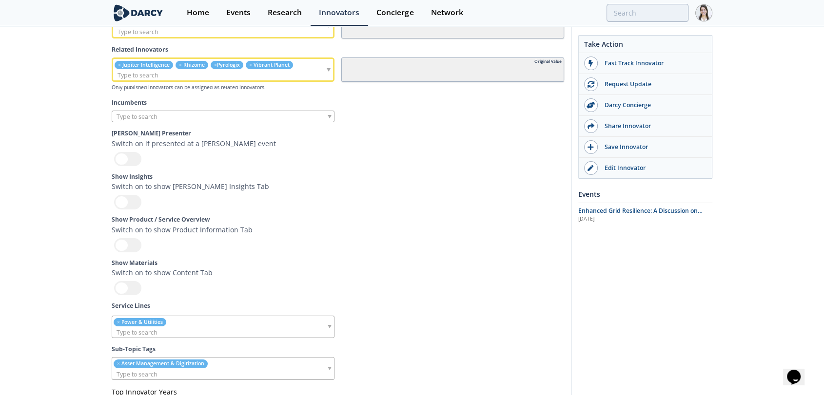
scroll to position [3607, 0]
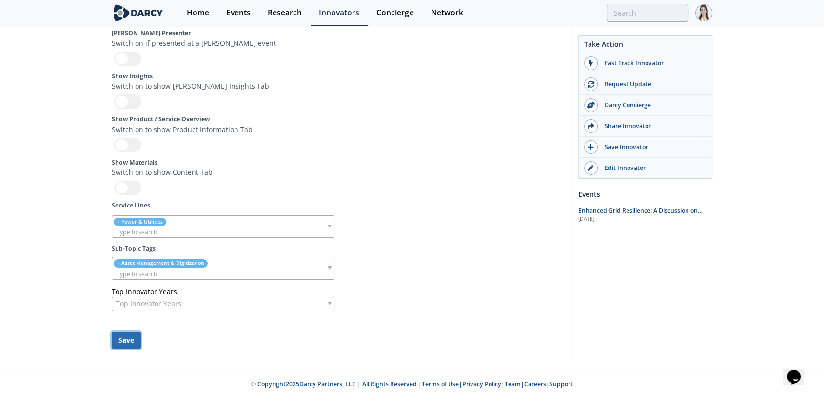
click at [125, 341] on button "Save" at bounding box center [126, 340] width 29 height 17
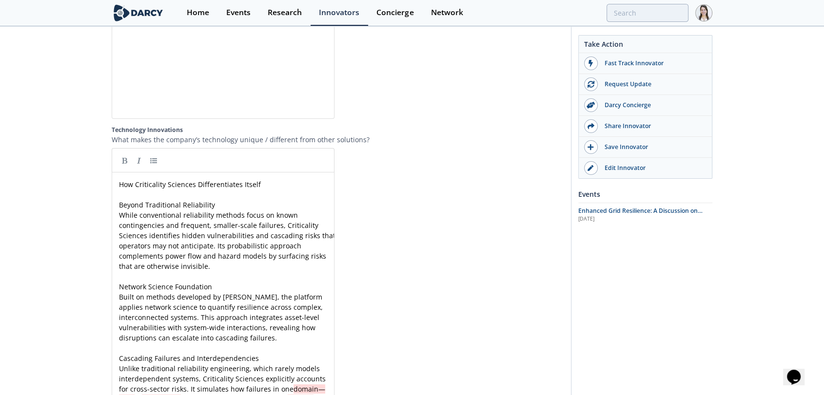
scroll to position [0, 0]
click at [160, 155] on link at bounding box center [153, 160] width 15 height 15
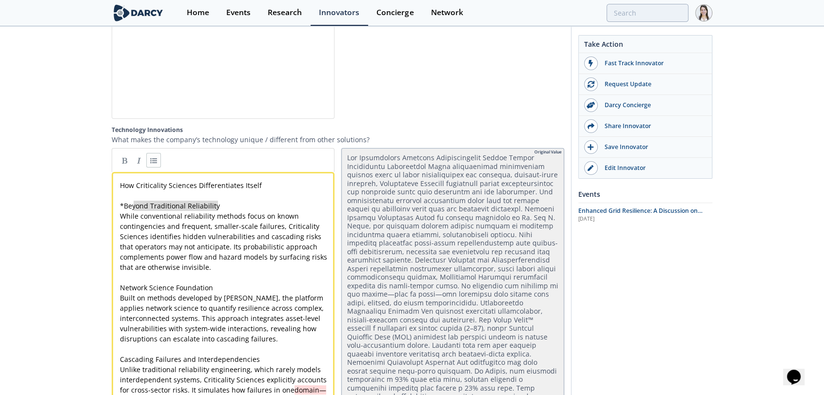
type textarea "* Beyond Traditional Reliability"
drag, startPoint x: 231, startPoint y: 197, endPoint x: 116, endPoint y: 198, distance: 115.0
click at [123, 155] on link at bounding box center [124, 160] width 15 height 15
type textarea "Network Science Foundation"
drag, startPoint x: 214, startPoint y: 279, endPoint x: 111, endPoint y: 280, distance: 103.3
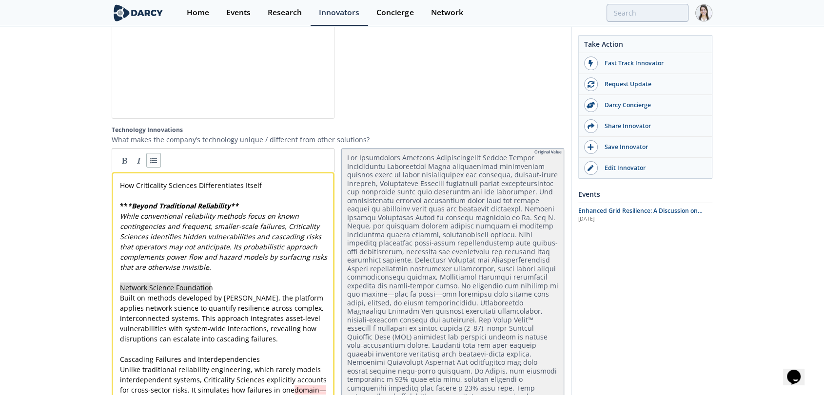
click at [159, 155] on link at bounding box center [153, 160] width 15 height 15
type textarea "* Network Science Foundation"
drag, startPoint x: 226, startPoint y: 279, endPoint x: 103, endPoint y: 279, distance: 122.3
click at [125, 160] on link at bounding box center [124, 160] width 15 height 15
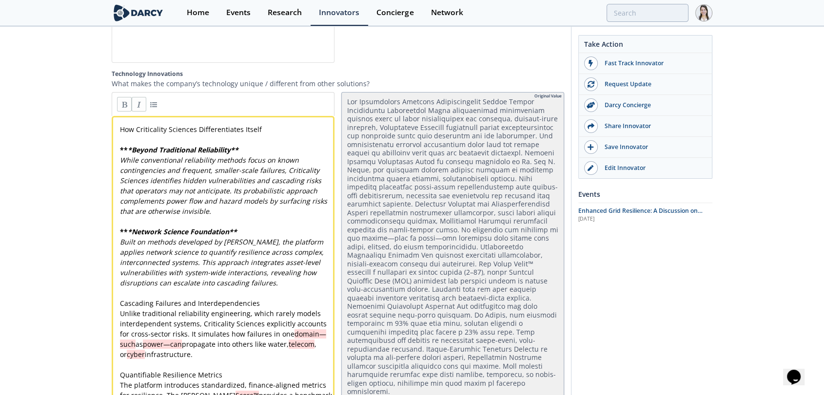
scroll to position [2250, 0]
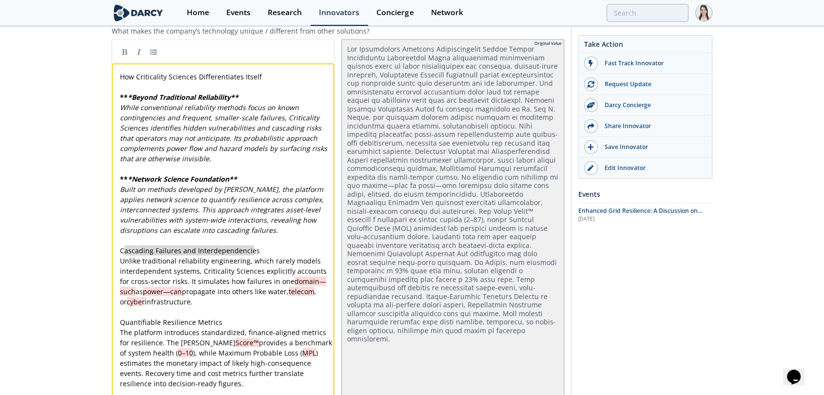
type textarea "Cascading Failures and Interdependencies"
drag, startPoint x: 256, startPoint y: 246, endPoint x: 106, endPoint y: 245, distance: 150.1
click at [151, 46] on link at bounding box center [153, 51] width 15 height 15
type textarea "* Cascading Failures and Interdependencies"
drag, startPoint x: 262, startPoint y: 244, endPoint x: 97, endPoint y: 244, distance: 165.2
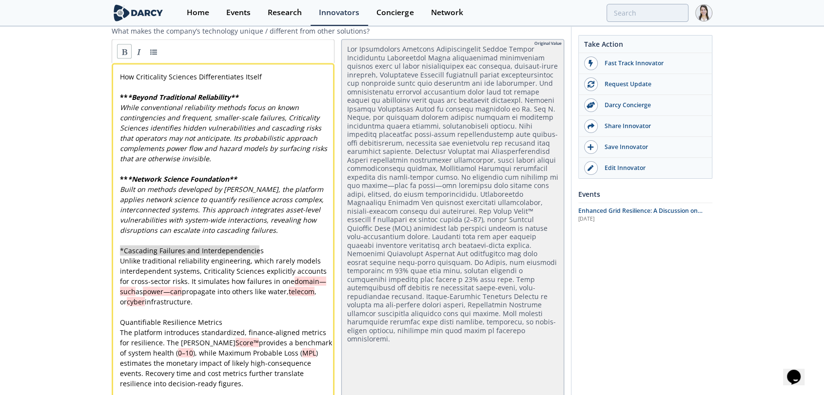
click at [125, 51] on link at bounding box center [124, 51] width 15 height 15
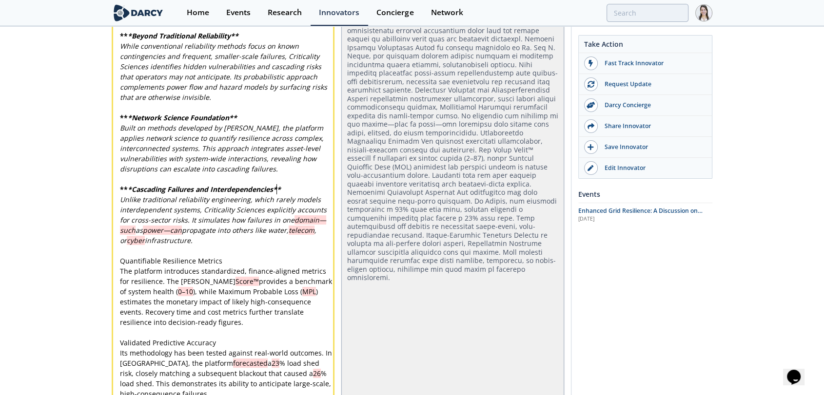
scroll to position [2358, 0]
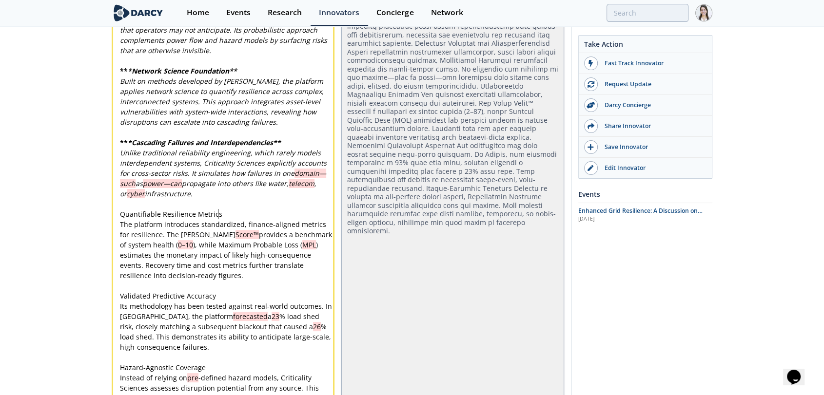
type textarea "Quantifiable Resilience Metrics"
drag, startPoint x: 217, startPoint y: 205, endPoint x: 104, endPoint y: 204, distance: 113.6
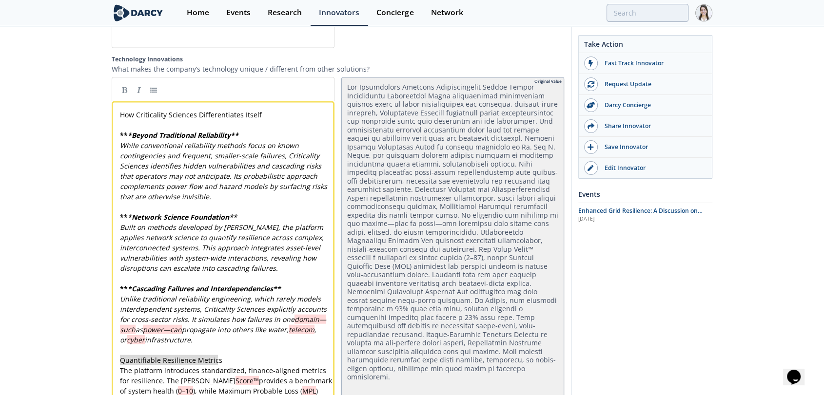
scroll to position [2195, 0]
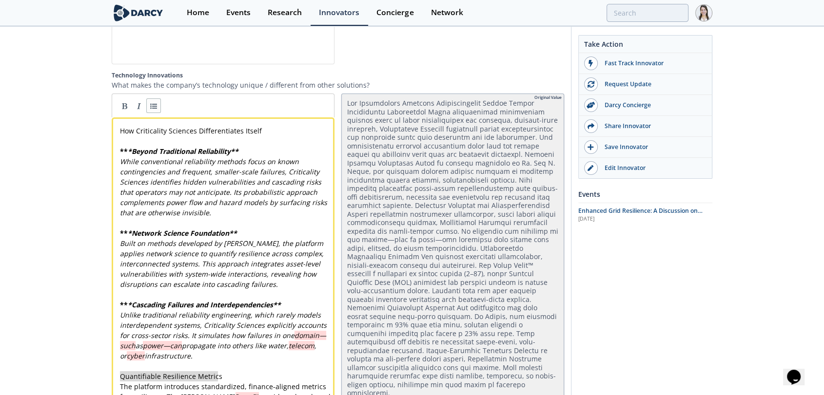
click at [153, 102] on link at bounding box center [153, 105] width 15 height 15
type textarea "* Quantifiable Resilience Metrics"
drag, startPoint x: 226, startPoint y: 368, endPoint x: 139, endPoint y: 354, distance: 87.8
type textarea "* Quantifiable Resilience Metrics"
drag, startPoint x: 222, startPoint y: 369, endPoint x: 117, endPoint y: 368, distance: 105.3
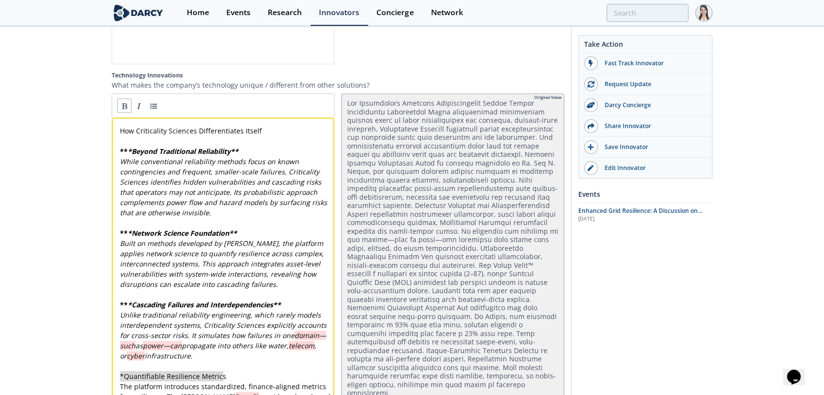
click at [118, 98] on link at bounding box center [124, 105] width 15 height 15
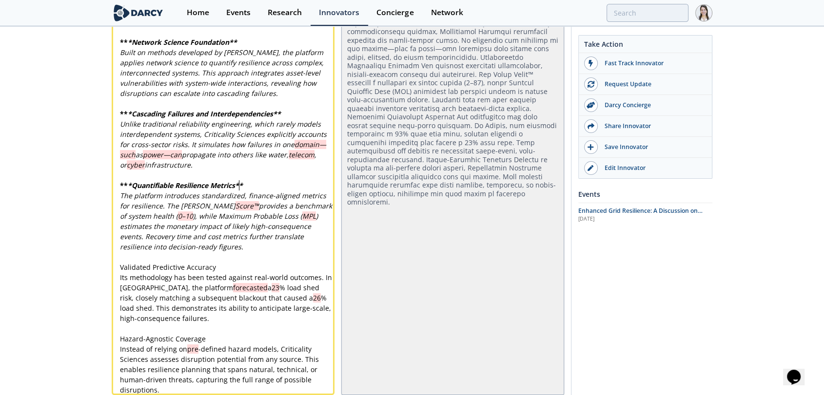
scroll to position [2466, 0]
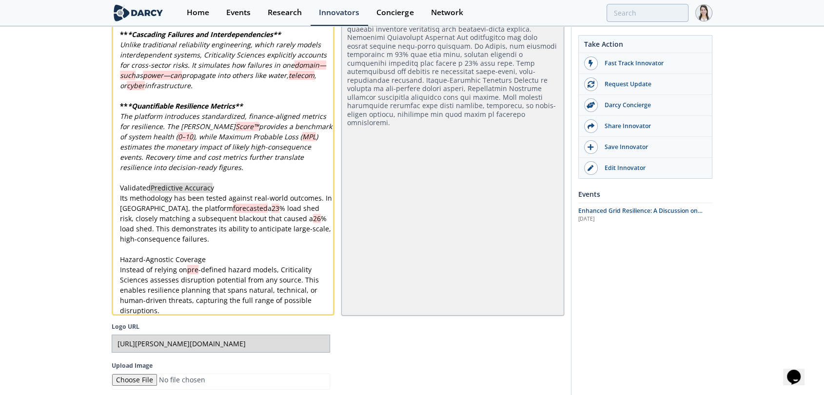
type textarea "Validated Predictive Accuracy"
drag, startPoint x: 214, startPoint y: 182, endPoint x: 115, endPoint y: 181, distance: 99.9
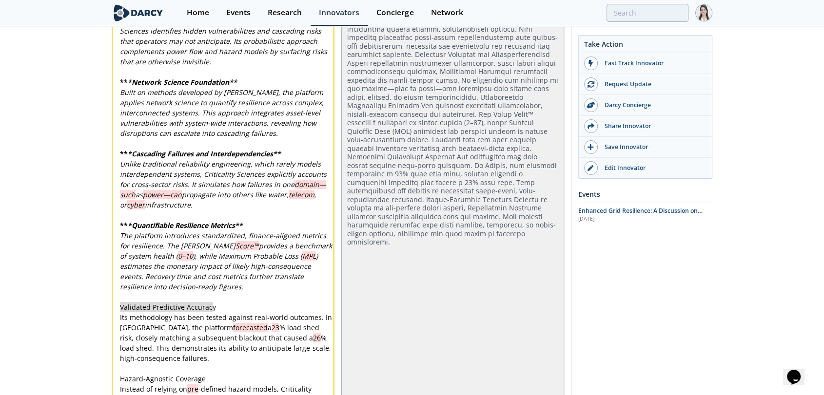
scroll to position [2250, 0]
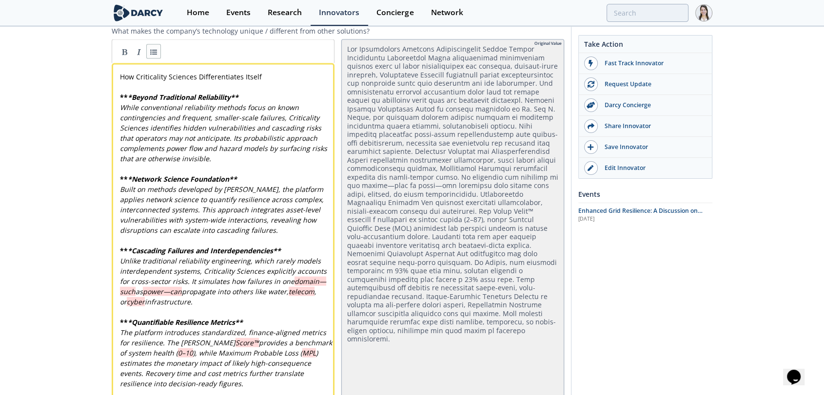
click at [153, 45] on link at bounding box center [153, 51] width 15 height 15
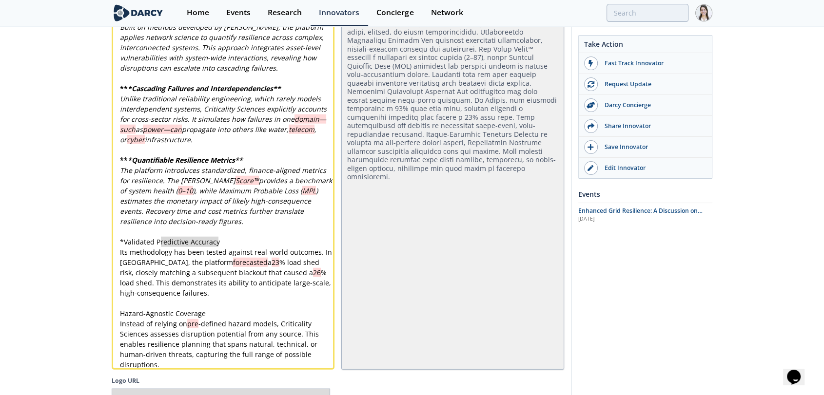
type textarea "* Validated Predictive Accuracy"
drag, startPoint x: 224, startPoint y: 235, endPoint x: 105, endPoint y: 233, distance: 118.5
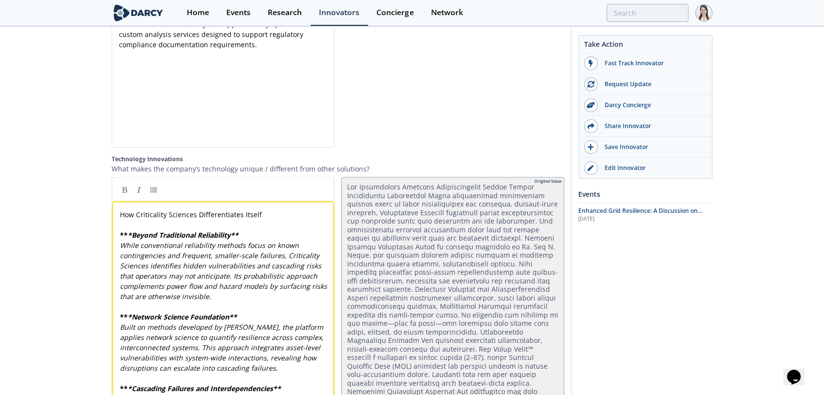
scroll to position [2033, 0]
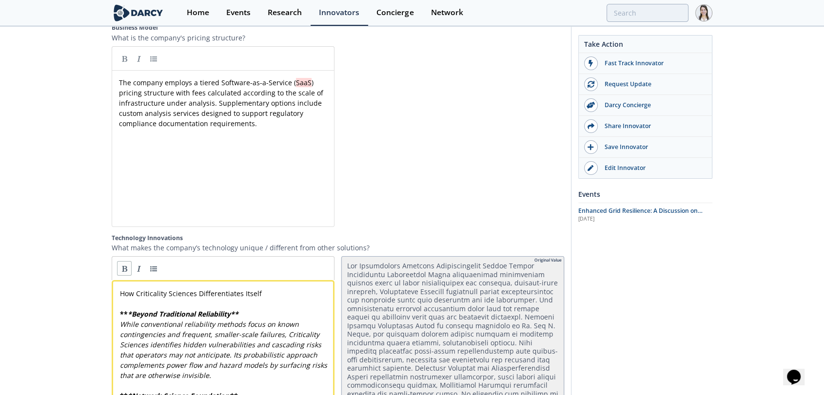
click at [128, 261] on link at bounding box center [124, 268] width 15 height 15
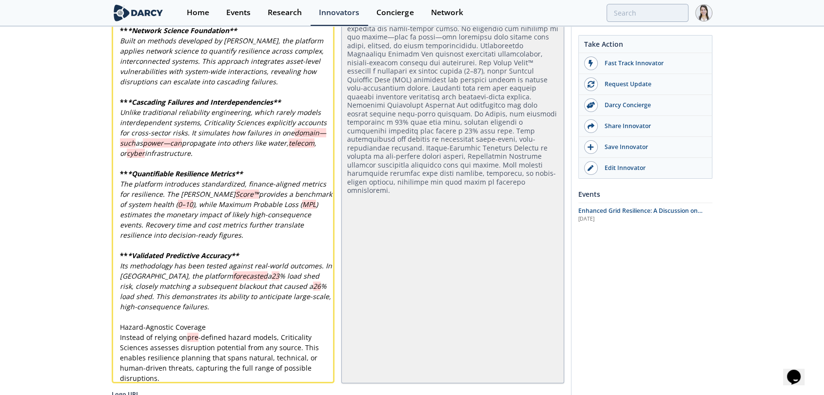
scroll to position [2412, 0]
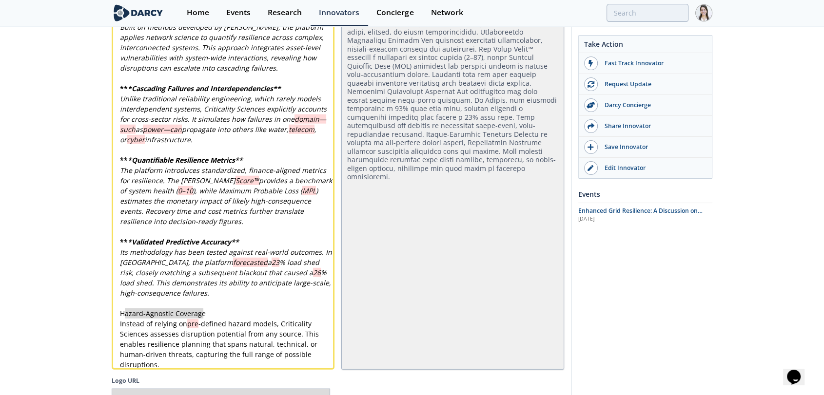
type textarea "Hazard-Agnostic Coverage"
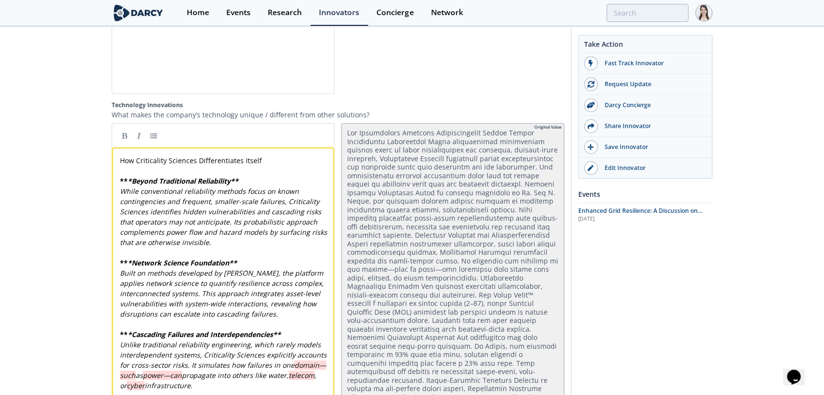
scroll to position [2087, 0]
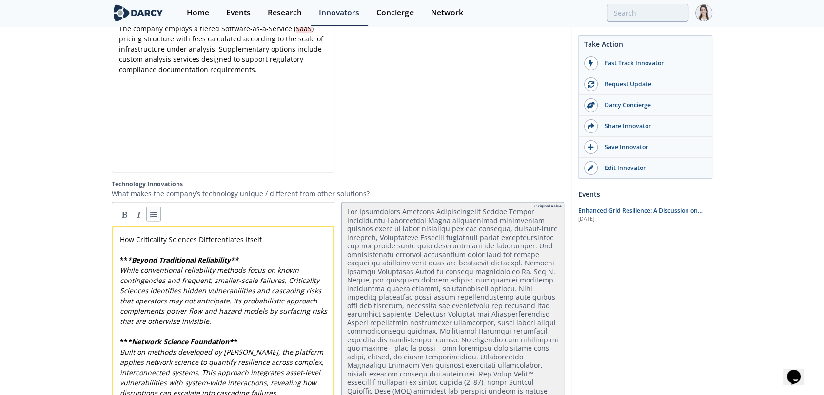
click at [155, 214] on link at bounding box center [153, 214] width 15 height 15
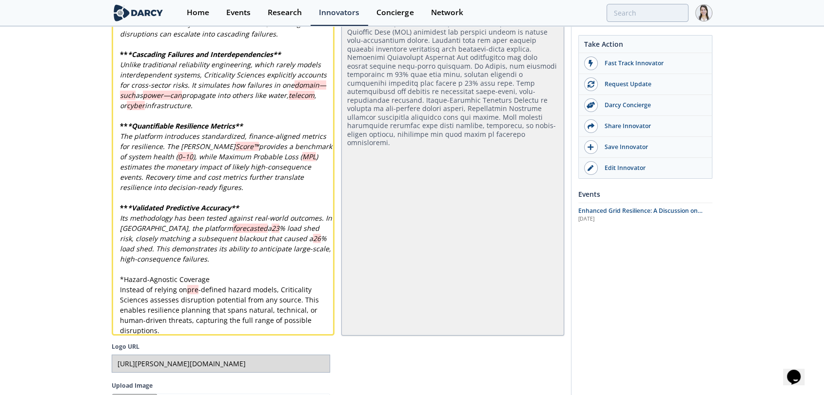
scroll to position [2497, 0]
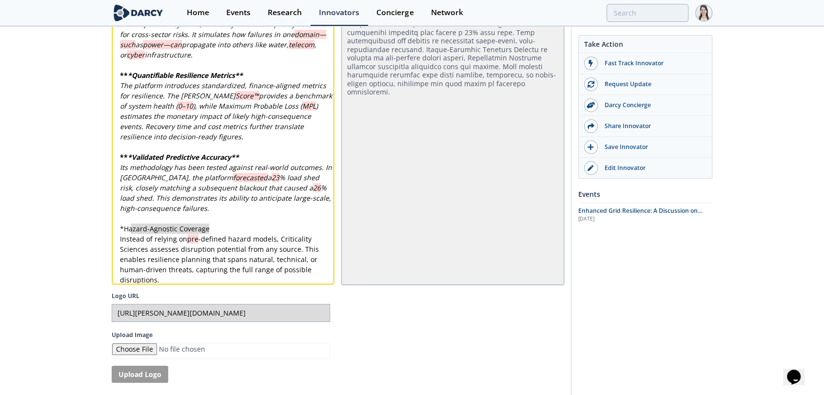
type textarea "* Hazard-Agnostic Coverage"
drag, startPoint x: 211, startPoint y: 223, endPoint x: 98, endPoint y: 223, distance: 112.1
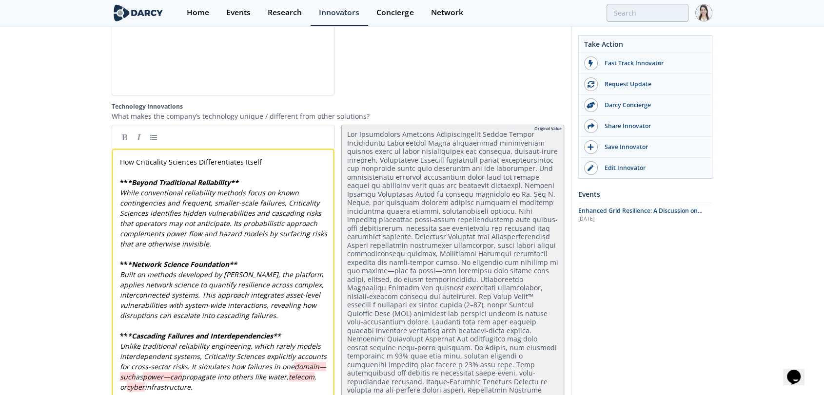
scroll to position [2117, 0]
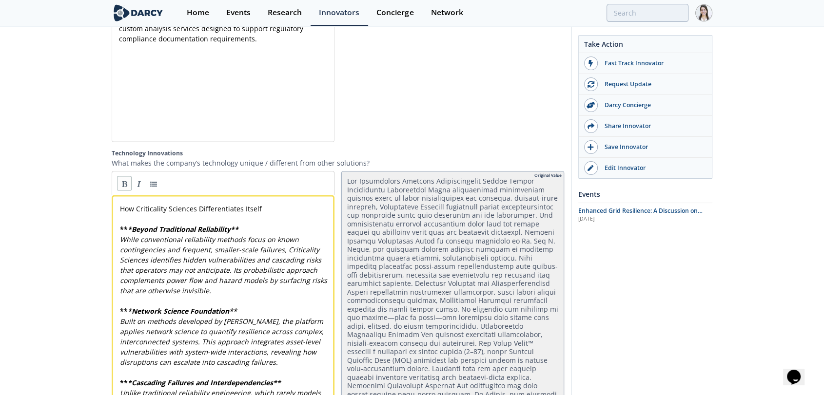
click at [124, 179] on link at bounding box center [124, 183] width 15 height 15
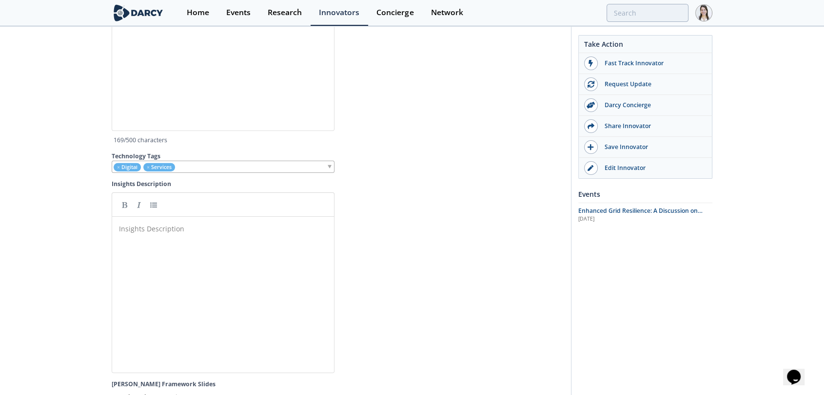
scroll to position [3092, 0]
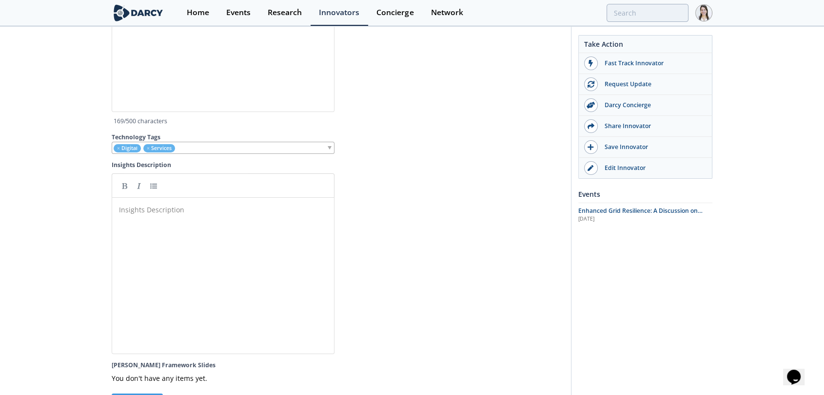
click at [146, 207] on pre "​" at bounding box center [227, 210] width 220 height 10
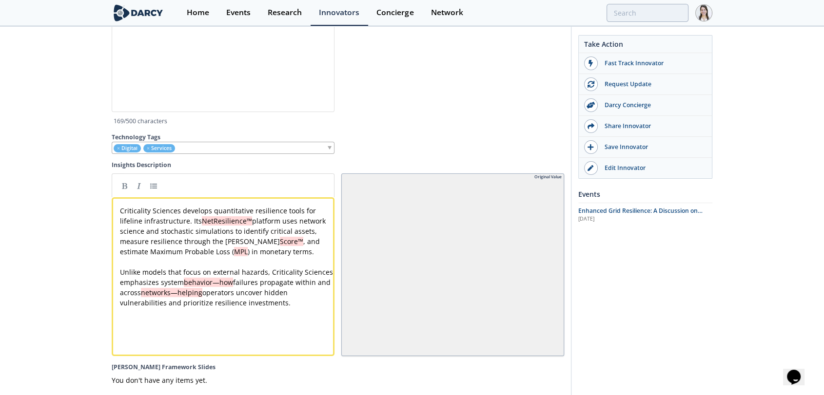
click at [300, 301] on pre "Unlike models that focus on external hazards, Criticality Sciences emphasizes s…" at bounding box center [227, 287] width 218 height 41
drag, startPoint x: 148, startPoint y: 323, endPoint x: 117, endPoint y: 322, distance: 30.7
type textarea "BENEFITS"
click at [126, 189] on link at bounding box center [124, 185] width 15 height 15
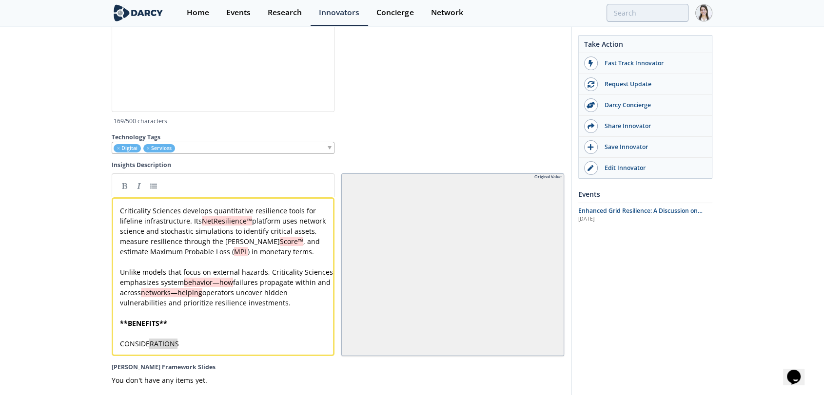
type textarea "CONSIDERATIONS"
drag, startPoint x: 178, startPoint y: 346, endPoint x: 113, endPoint y: 344, distance: 64.9
click at [126, 187] on link at bounding box center [124, 185] width 15 height 15
click at [152, 332] on pre "​" at bounding box center [227, 334] width 218 height 10
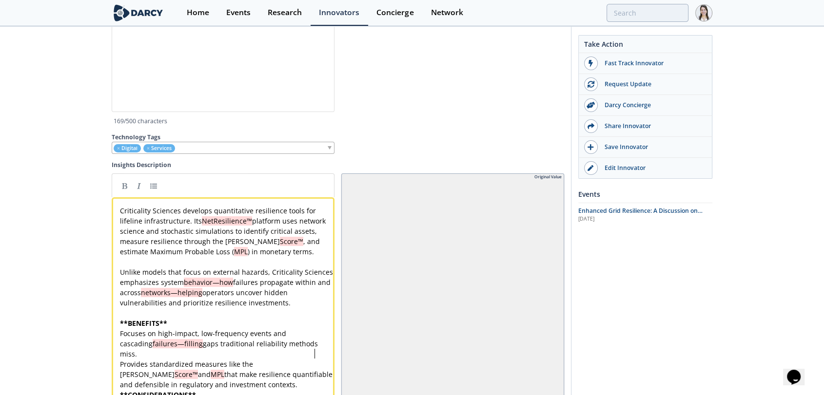
click at [224, 370] on span "MPL" at bounding box center [218, 374] width 14 height 9
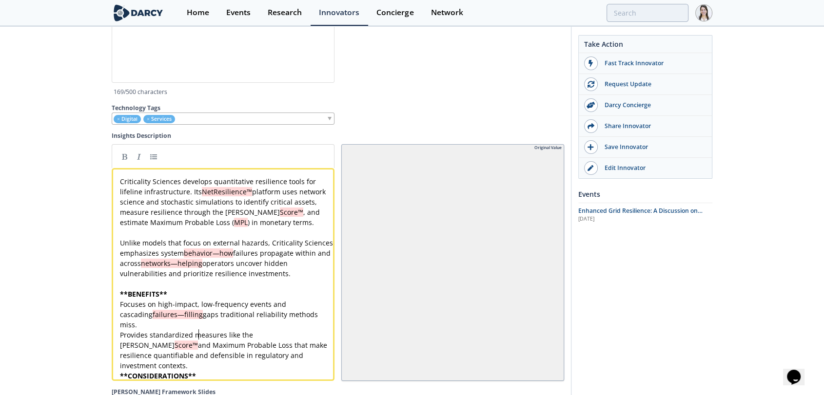
scroll to position [3147, 0]
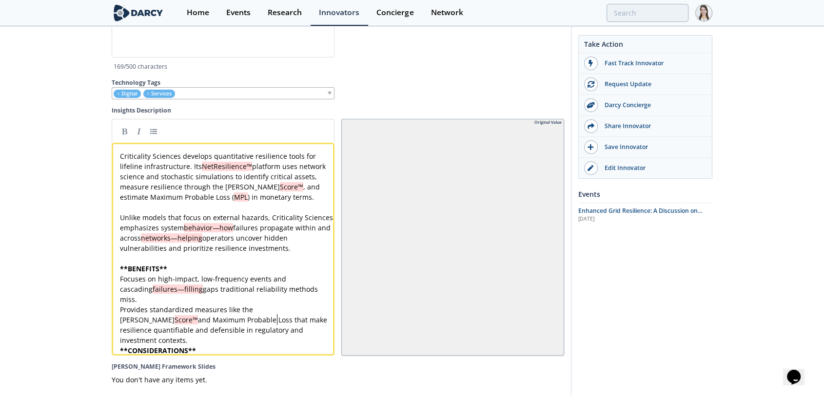
click at [283, 319] on pre "Provides standardized measures like the [PERSON_NAME] Score™ and Maximum Probab…" at bounding box center [227, 325] width 218 height 41
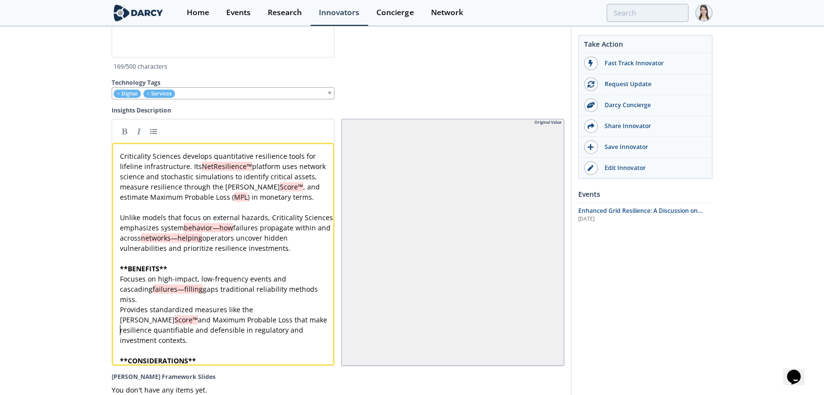
paste textarea "e."
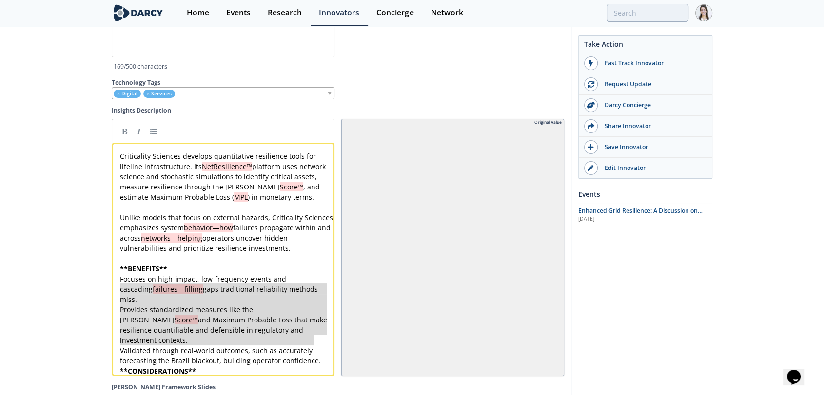
type textarea "Focuses on high-impact, low-frequency events and cascading failures—filling gap…"
drag, startPoint x: 317, startPoint y: 339, endPoint x: 118, endPoint y: 283, distance: 206.6
click at [154, 126] on link at bounding box center [153, 131] width 15 height 15
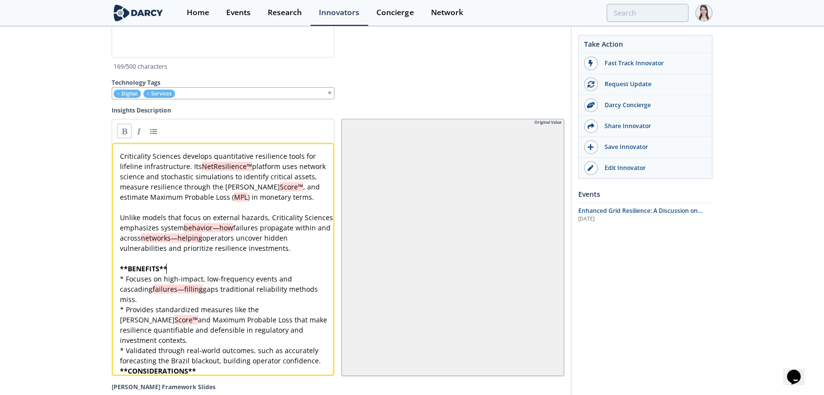
click at [175, 270] on pre "** BENEFITS **" at bounding box center [227, 269] width 218 height 10
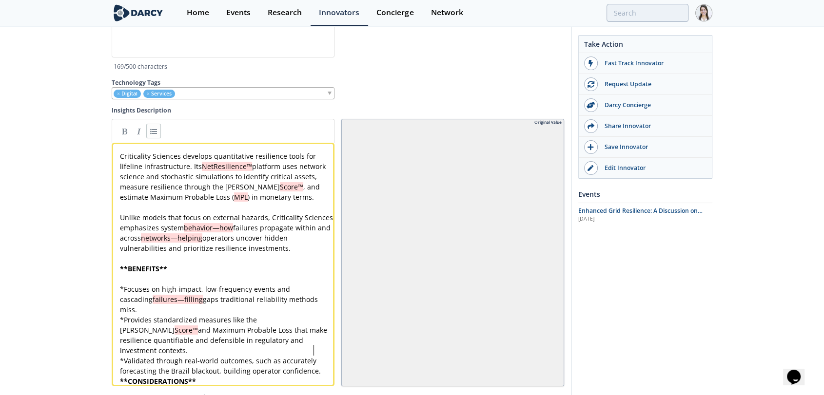
click at [317, 356] on pre "* Validated through real-world outcomes, such as accurately forecasting the Bra…" at bounding box center [227, 366] width 218 height 20
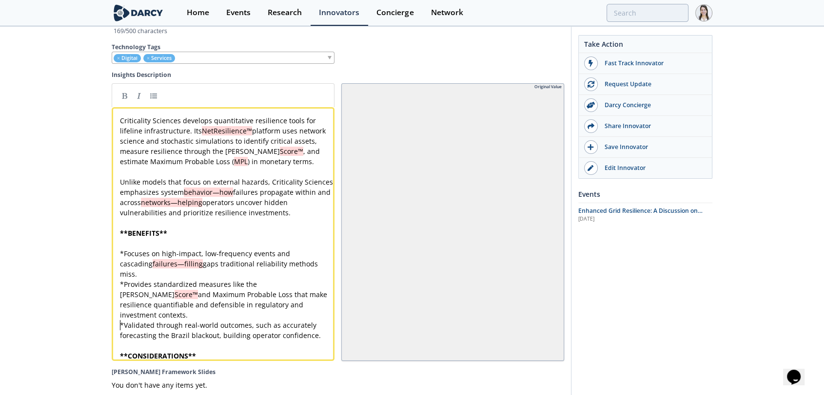
scroll to position [3201, 0]
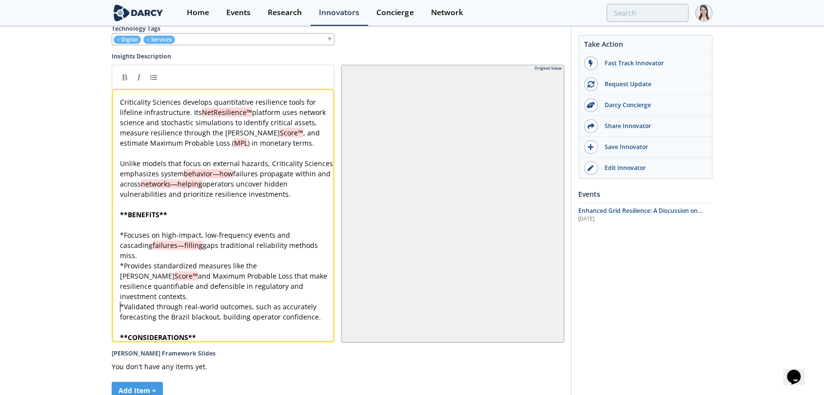
click at [196, 317] on div "x Criticality Sciences develops quantitative resilience tools for lifeline infr…" at bounding box center [227, 220] width 218 height 246
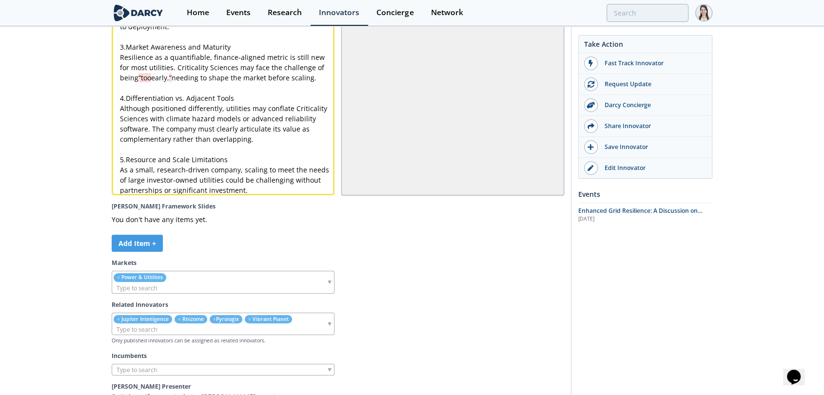
scroll to position [3637, 0]
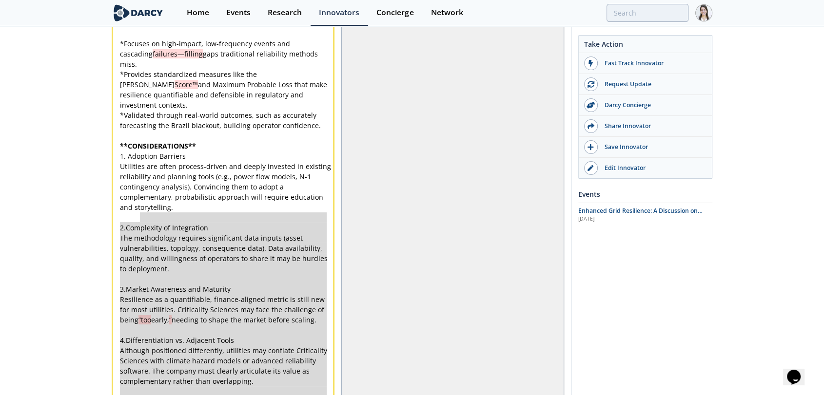
type textarea "-"
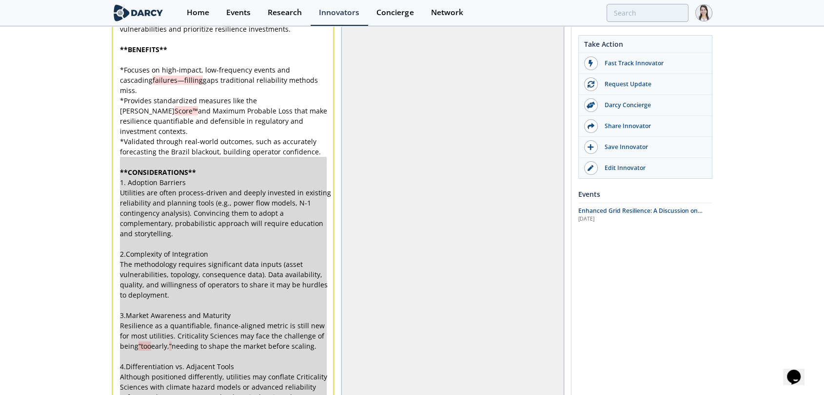
drag, startPoint x: 250, startPoint y: 170, endPoint x: 110, endPoint y: 162, distance: 140.6
paste textarea
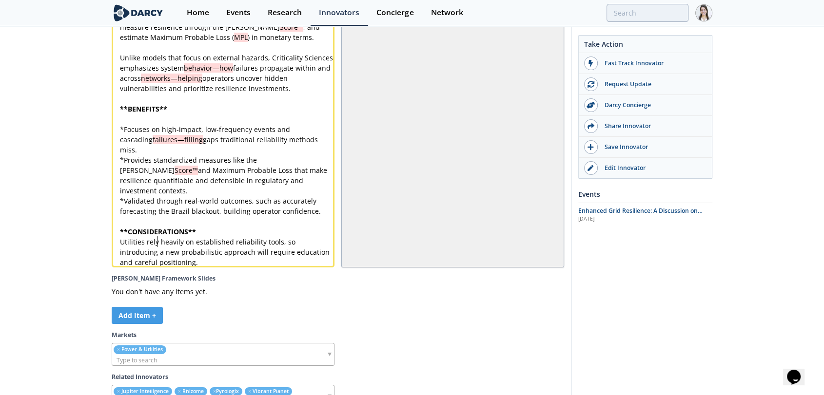
scroll to position [3291, 0]
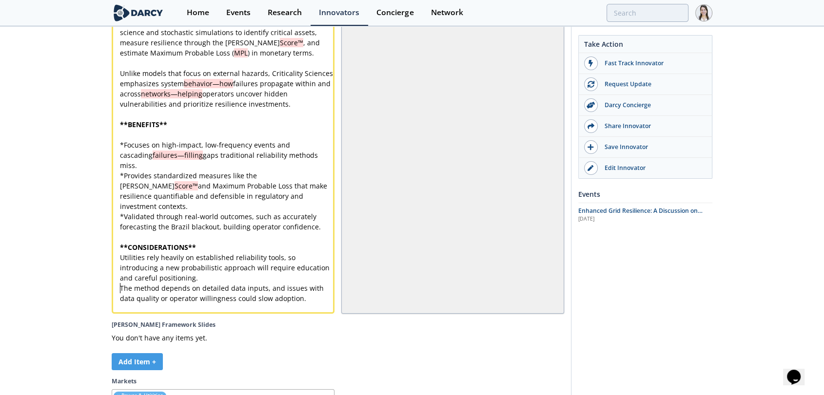
paste textarea "w, so the company may need to shape the market before scaling."
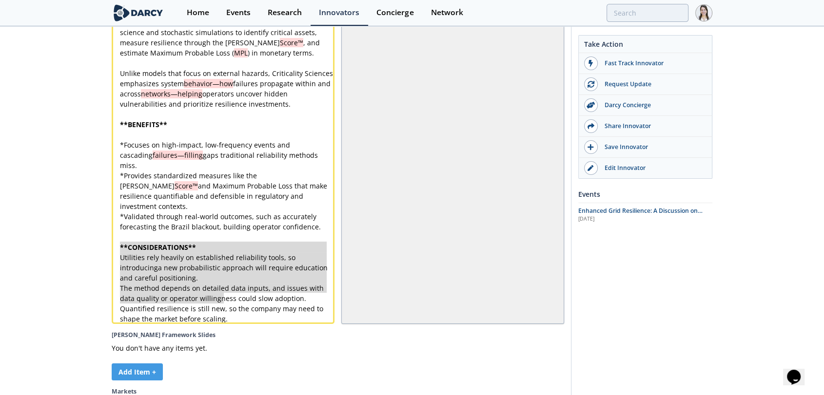
type textarea "Utilities rely heavily on established reliability tools, so introducing a new p…"
drag, startPoint x: 233, startPoint y: 298, endPoint x: 116, endPoint y: 240, distance: 131.5
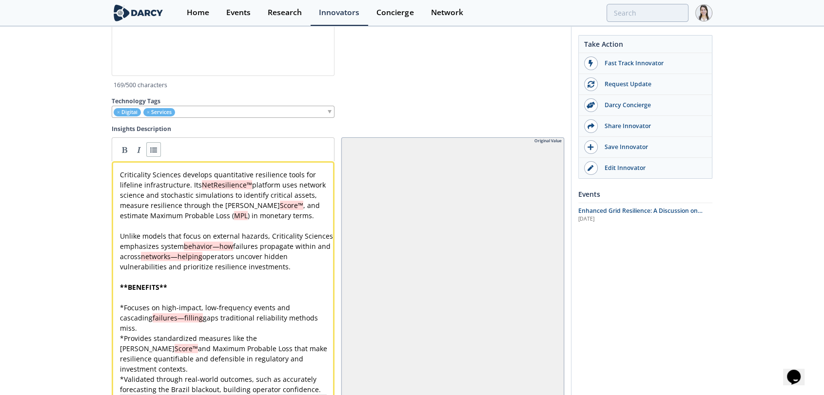
click at [156, 148] on link at bounding box center [153, 149] width 15 height 15
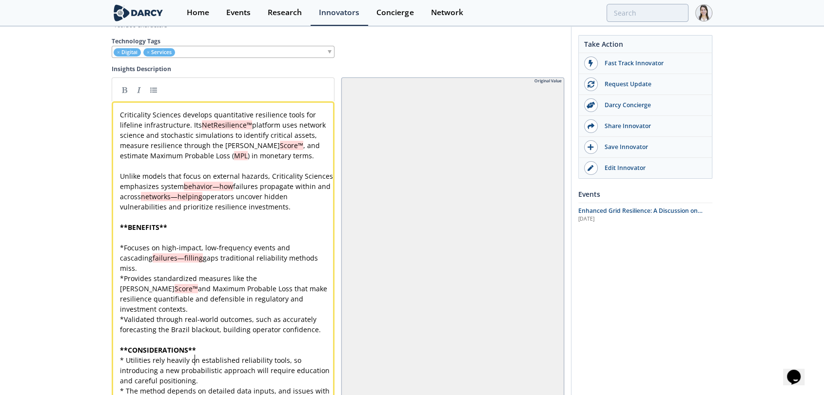
scroll to position [3219, 0]
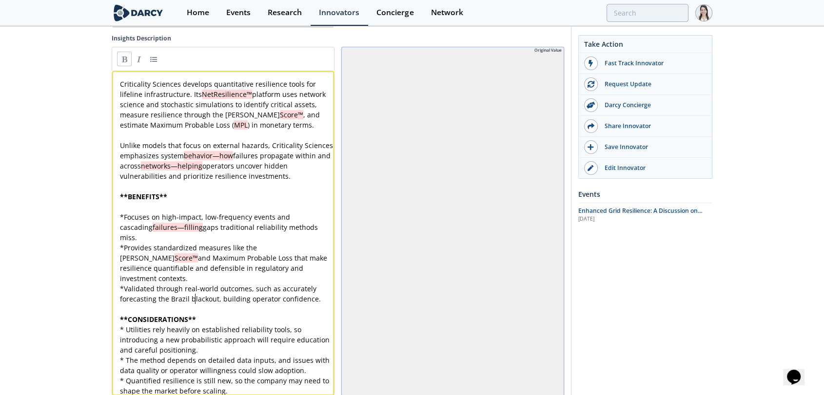
click at [207, 314] on pre "** CONSIDERATIONS **" at bounding box center [227, 319] width 218 height 10
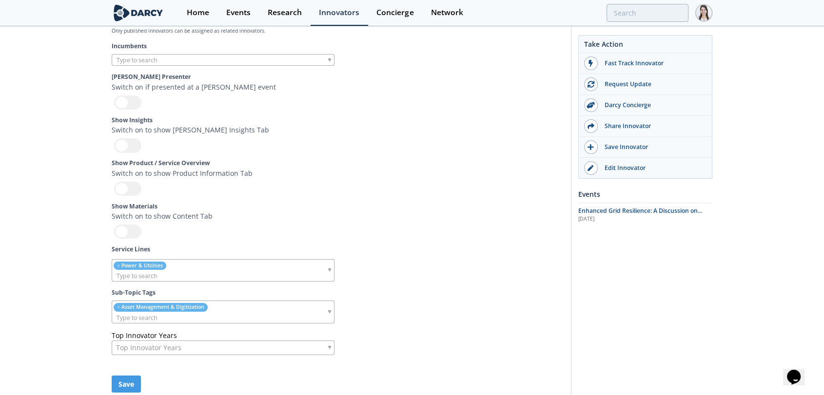
scroll to position [3771, 0]
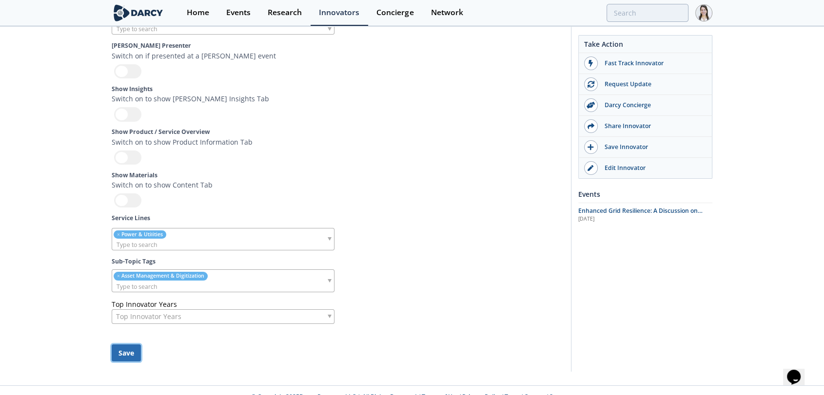
click at [133, 345] on button "Save" at bounding box center [126, 353] width 29 height 17
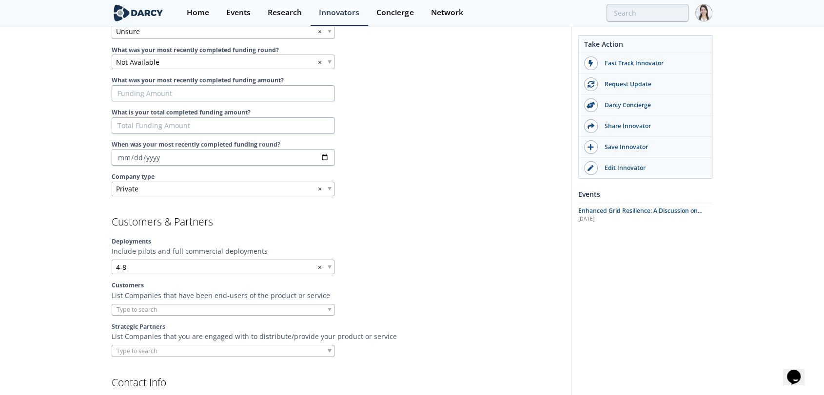
scroll to position [542, 0]
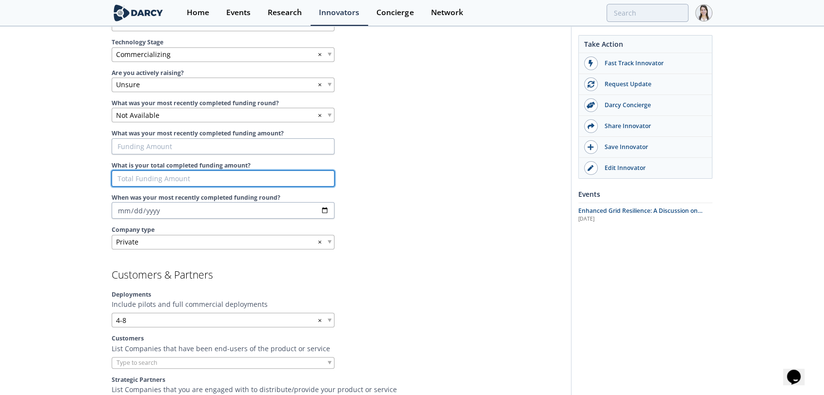
click at [242, 180] on input "What is your total completed funding amount?" at bounding box center [223, 179] width 223 height 17
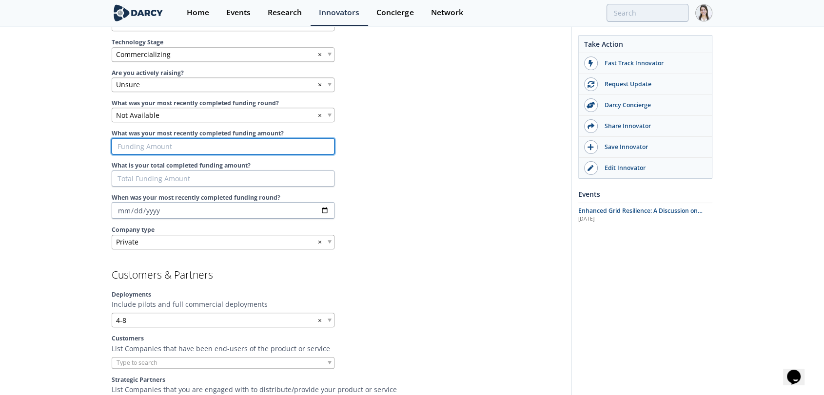
click at [249, 151] on input "What was your most recently completed funding amount?" at bounding box center [223, 146] width 223 height 17
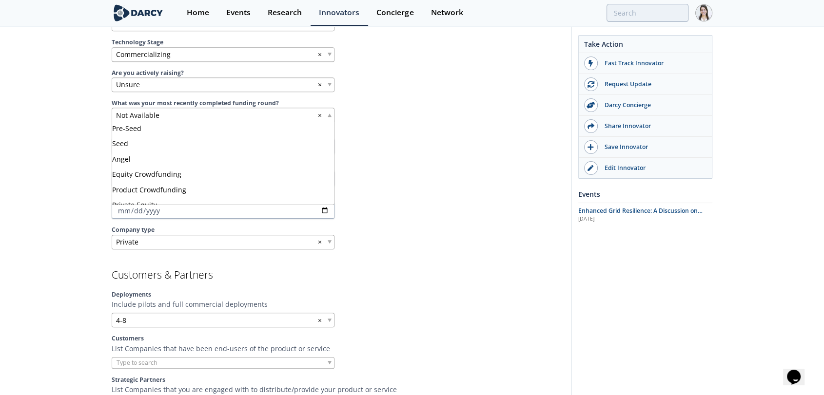
click at [232, 118] on div "Not Available ×" at bounding box center [223, 115] width 223 height 15
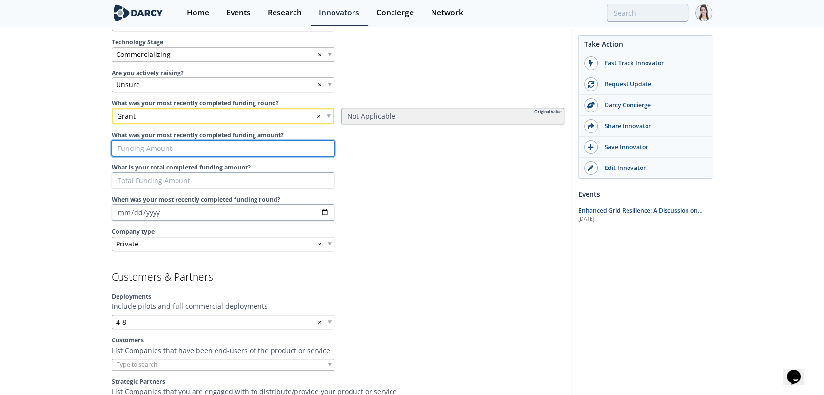
click at [172, 144] on input "What was your most recently completed funding amount?" at bounding box center [223, 148] width 223 height 17
type input "7"
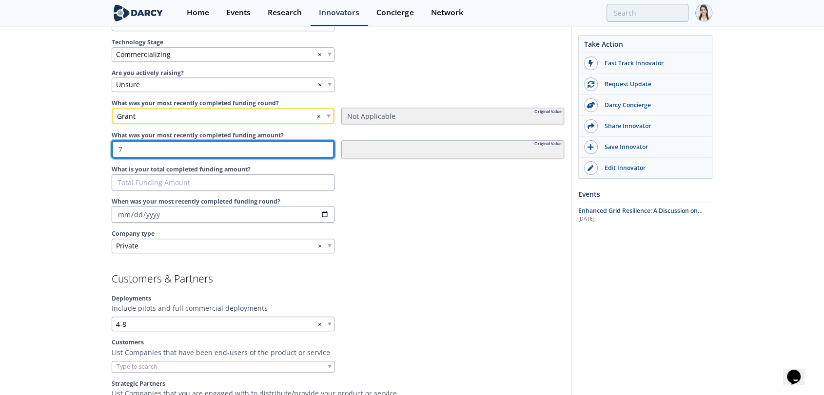
type input "75"
type input "750"
type input "7500"
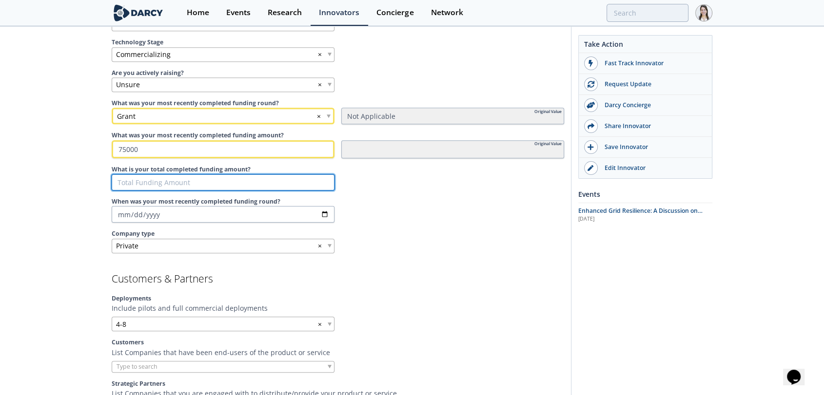
click at [210, 177] on input "What is your total completed funding amount?" at bounding box center [223, 183] width 223 height 17
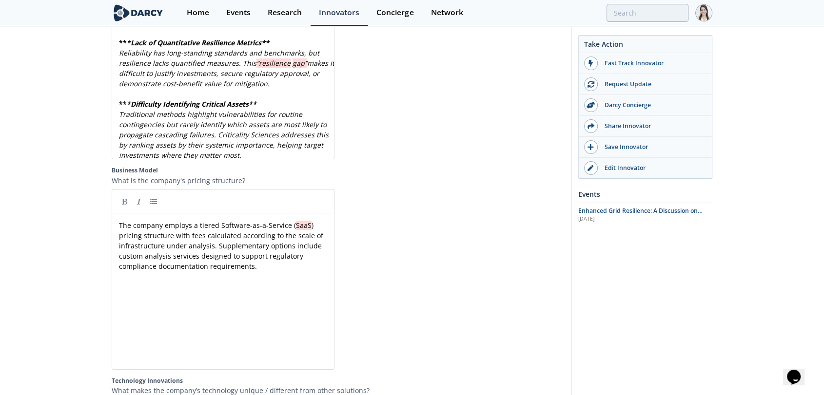
scroll to position [1986, 0]
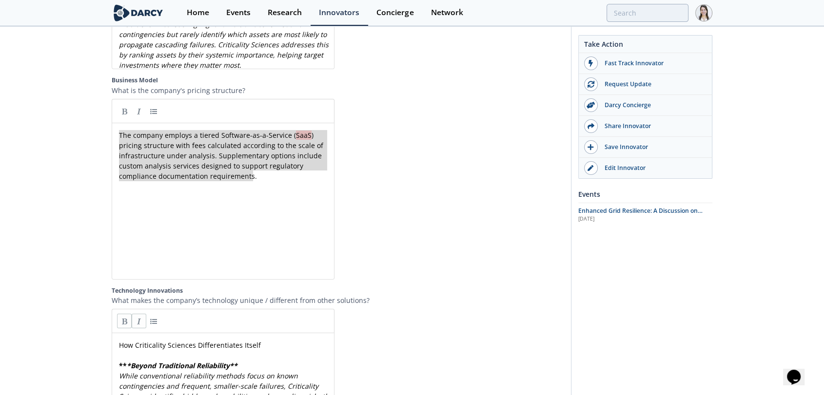
drag, startPoint x: 269, startPoint y: 169, endPoint x: 106, endPoint y: 123, distance: 168.5
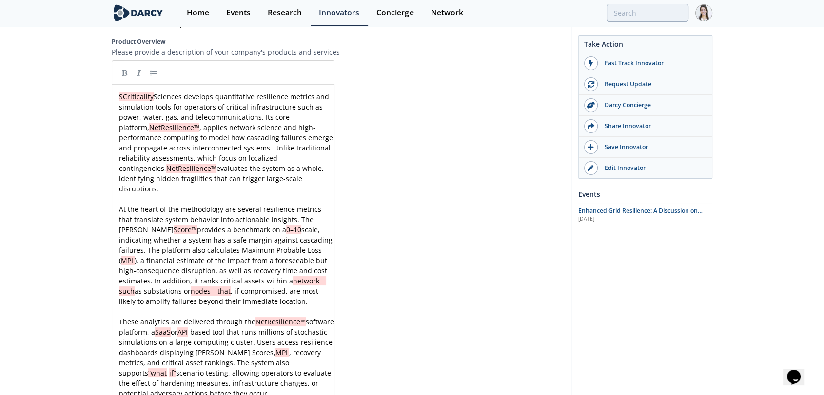
scroll to position [1300, 0]
